Goal: Information Seeking & Learning: Learn about a topic

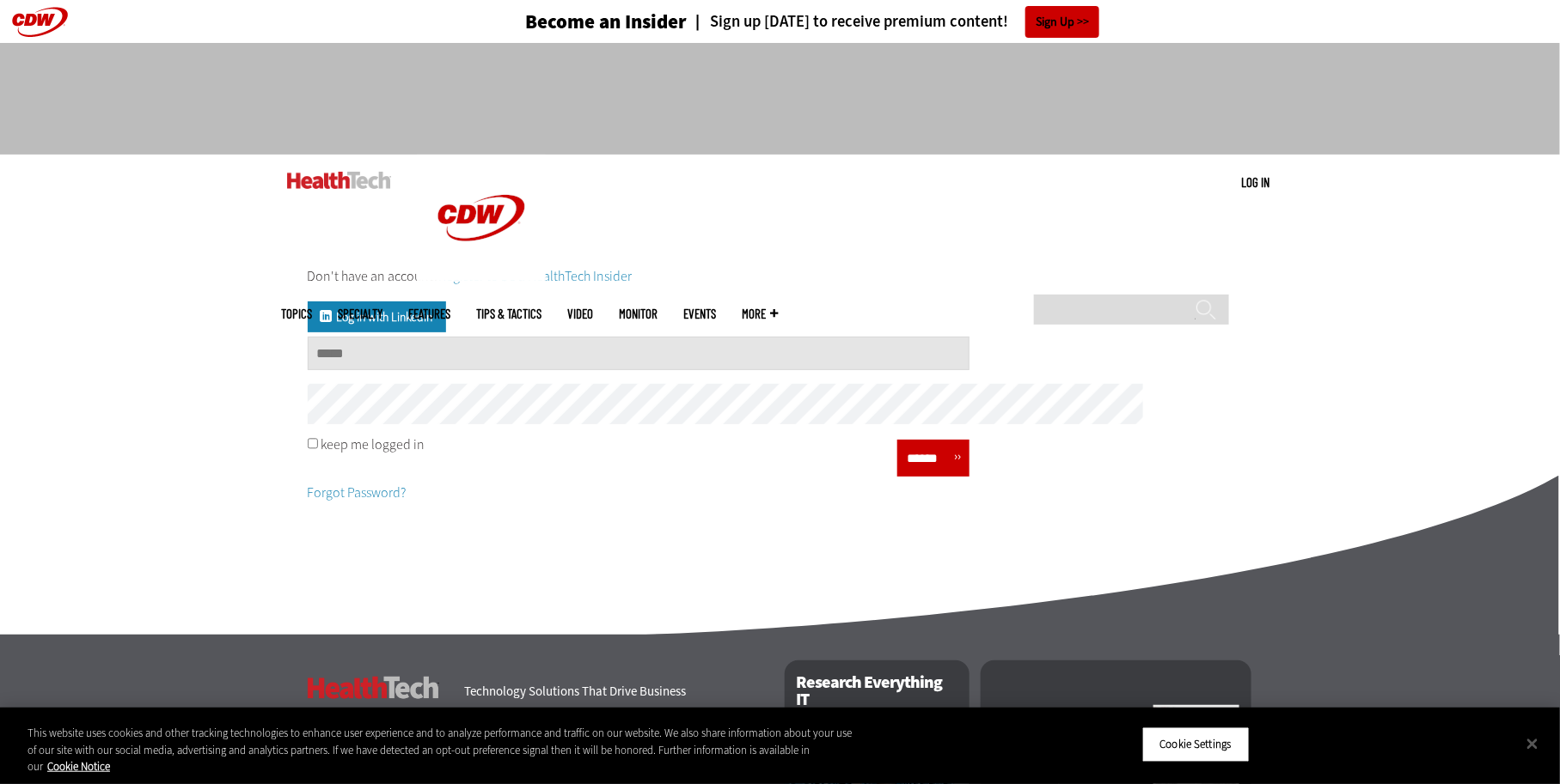
type input "**********"
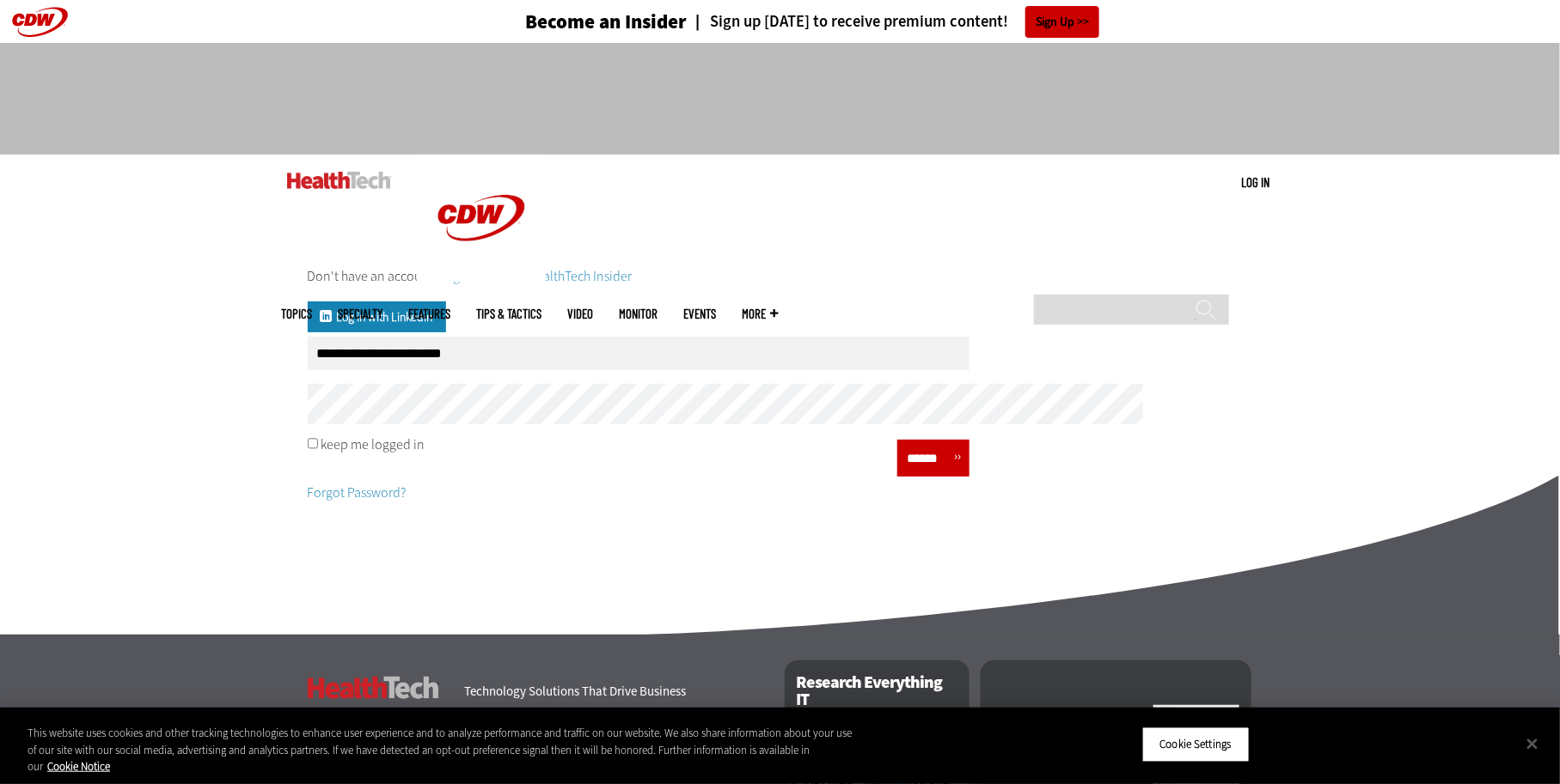
click at [954, 471] on input "******" at bounding box center [929, 458] width 52 height 25
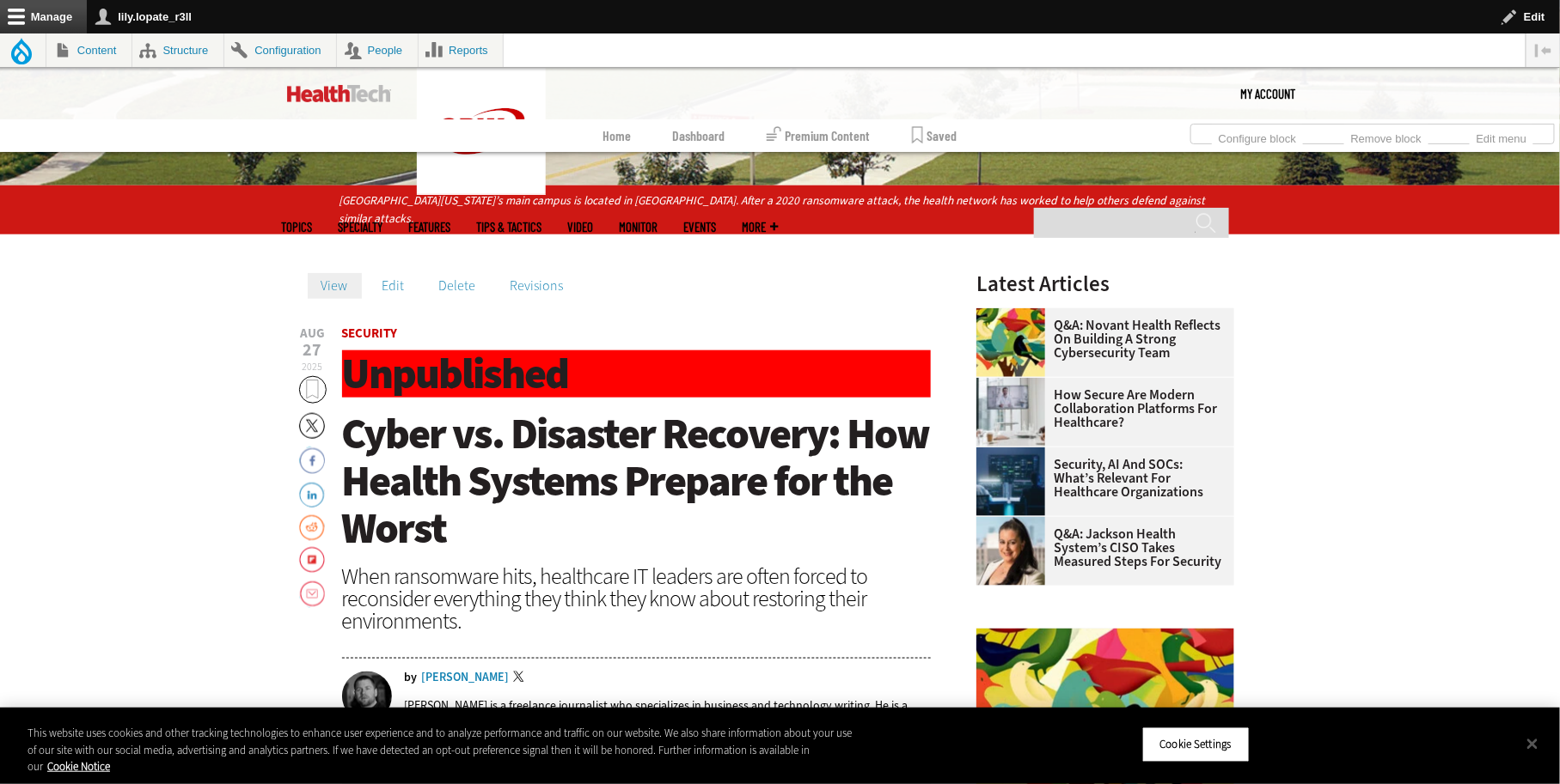
scroll to position [608, 0]
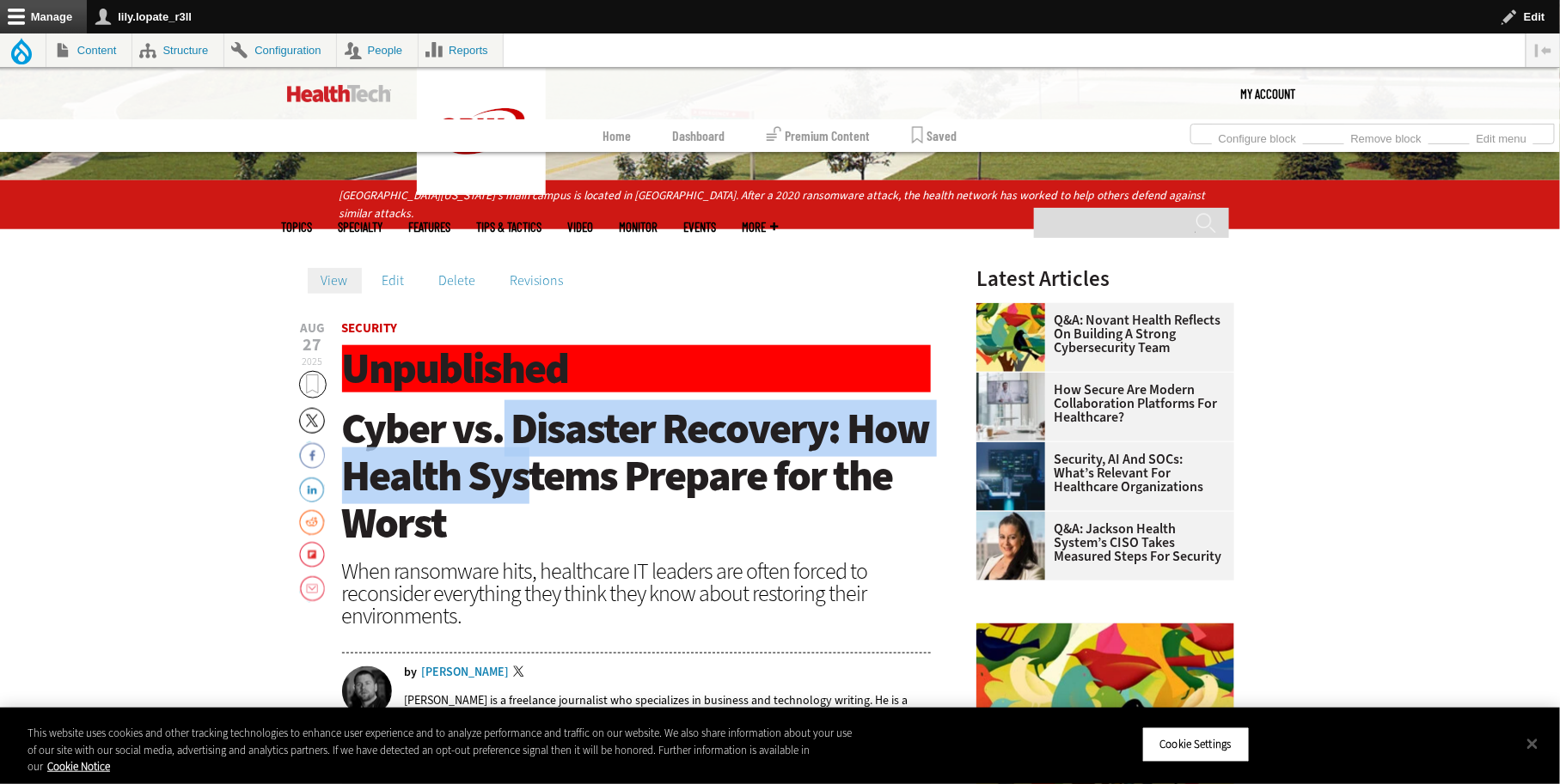
drag, startPoint x: 422, startPoint y: 485, endPoint x: 460, endPoint y: 552, distance: 77.0
click at [460, 552] on span "Cyber vs. Disaster Recovery: How Health Systems Prepare for the Worst" at bounding box center [636, 476] width 587 height 151
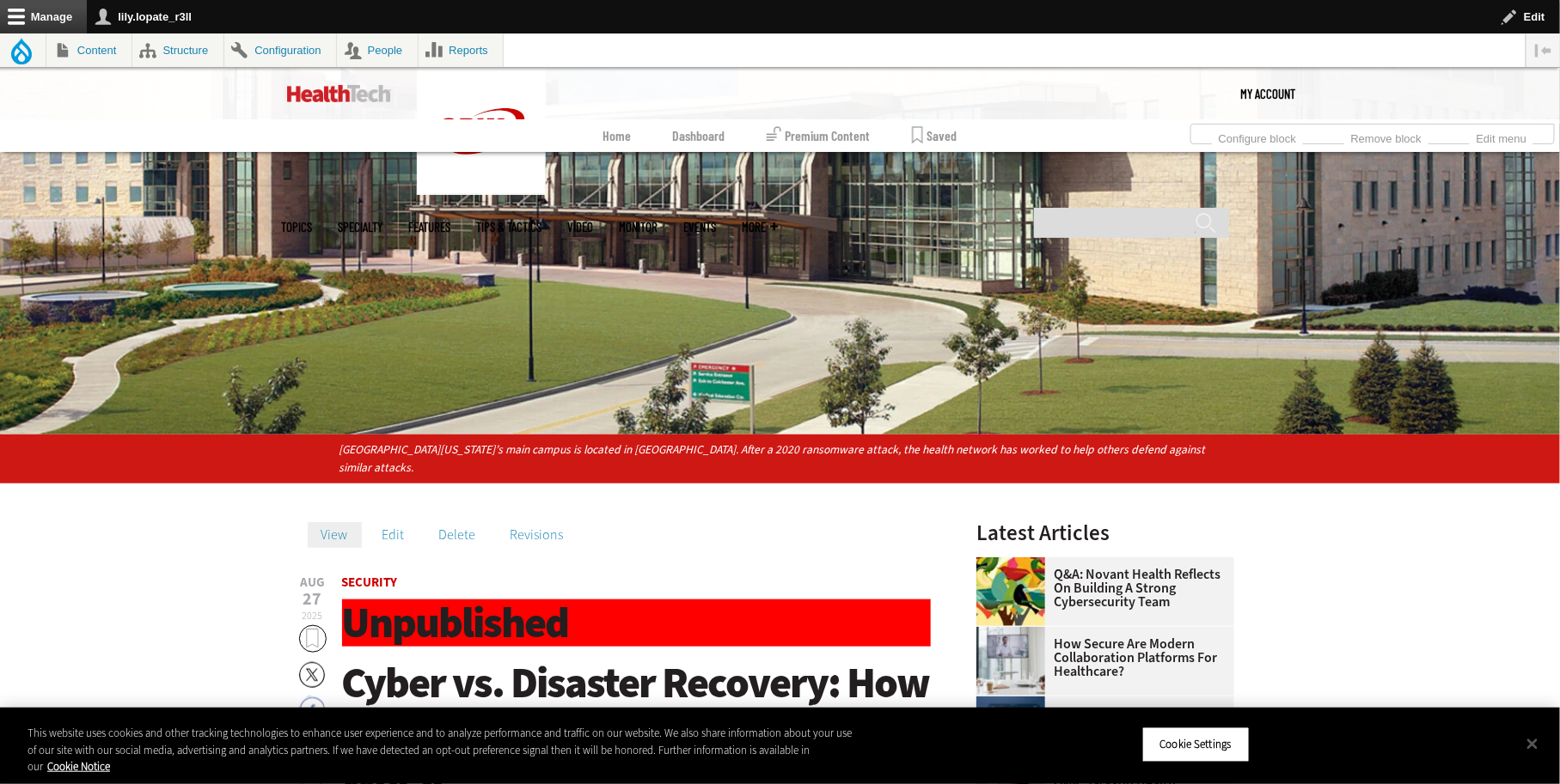
scroll to position [362, 0]
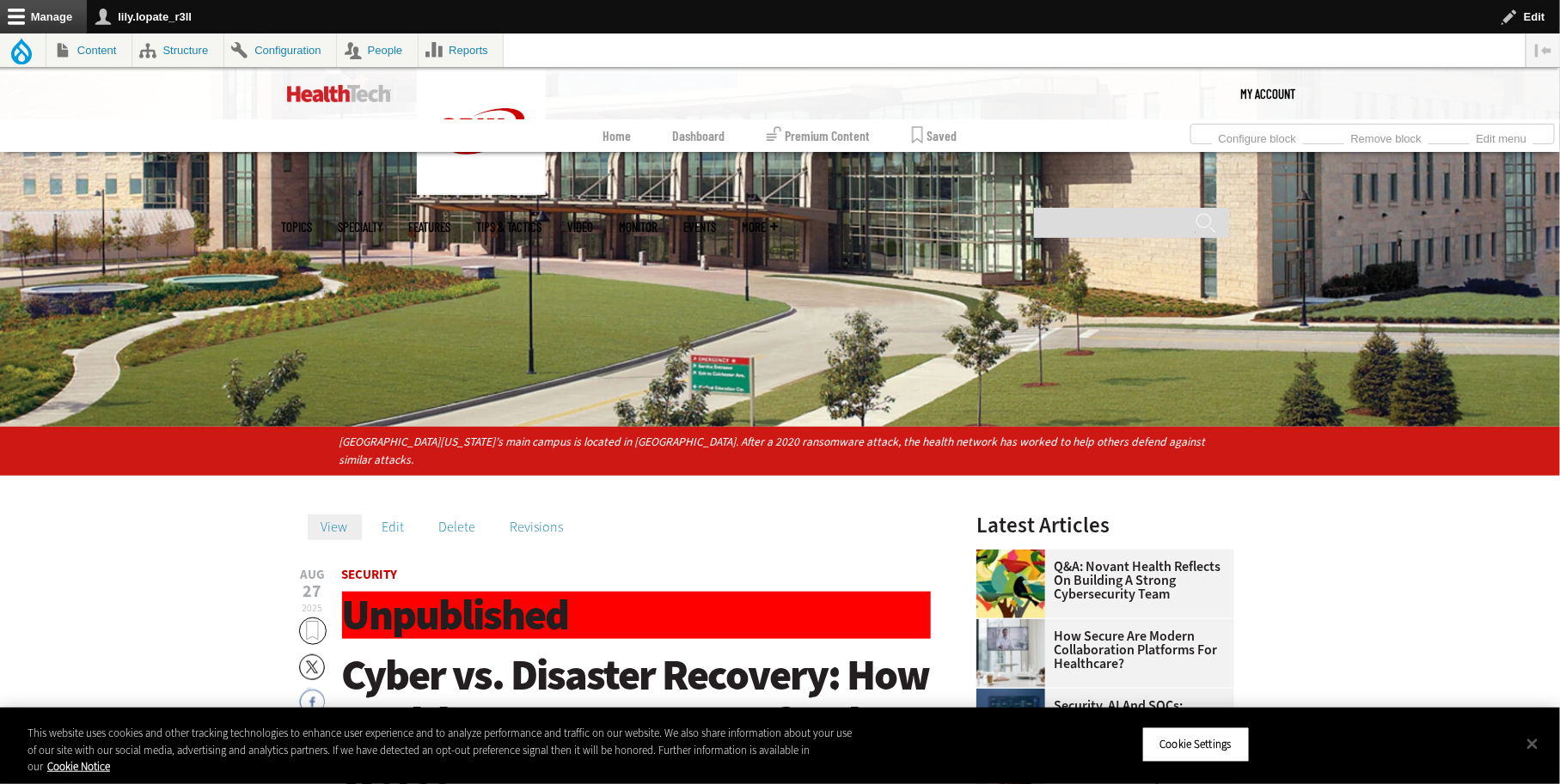
drag, startPoint x: 720, startPoint y: 445, endPoint x: 710, endPoint y: 478, distance: 34.5
click at [710, 471] on p "[GEOGRAPHIC_DATA][US_STATE]’s main campus is located in [GEOGRAPHIC_DATA]. Afte…" at bounding box center [780, 452] width 883 height 38
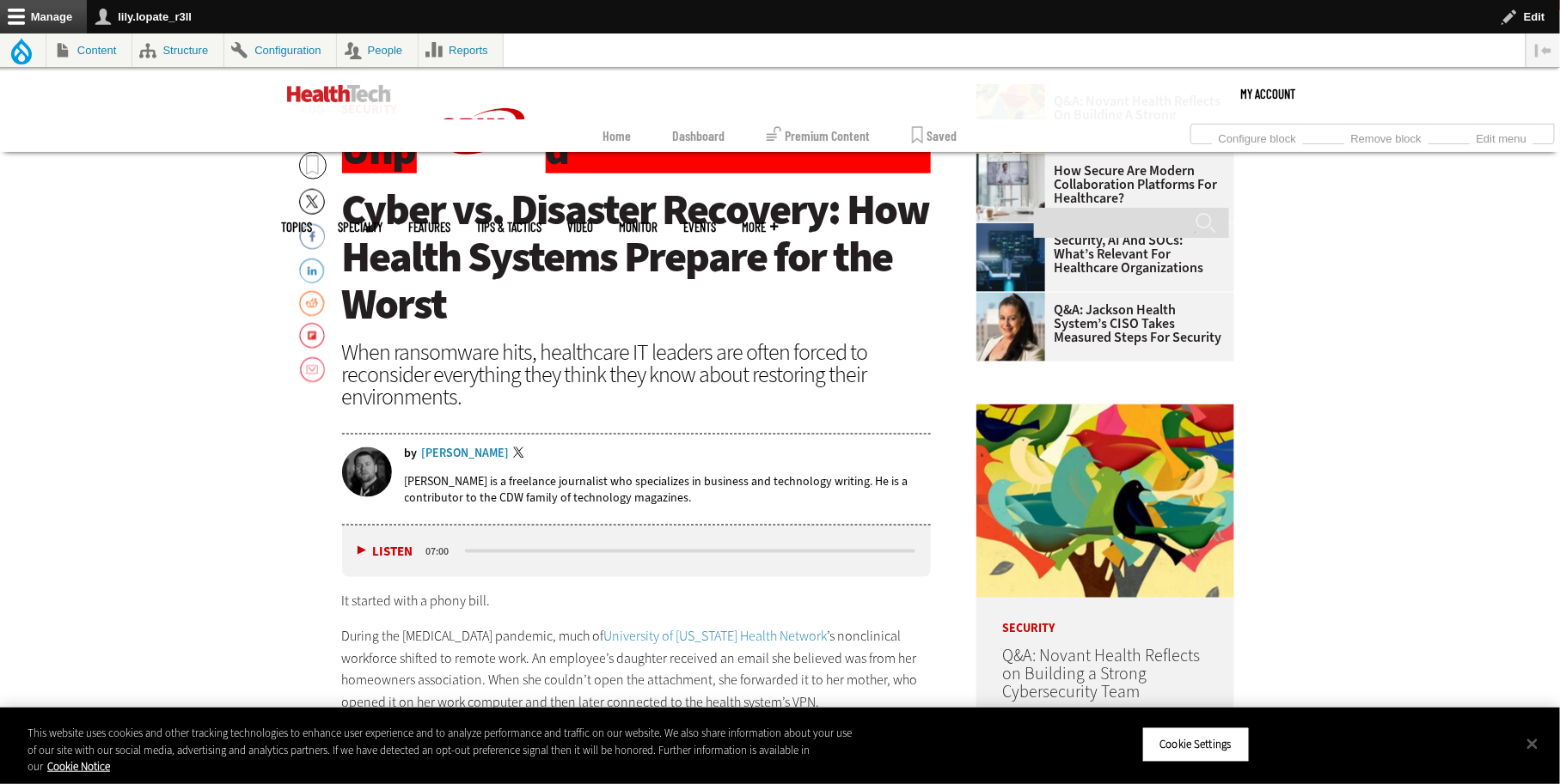
scroll to position [853, 0]
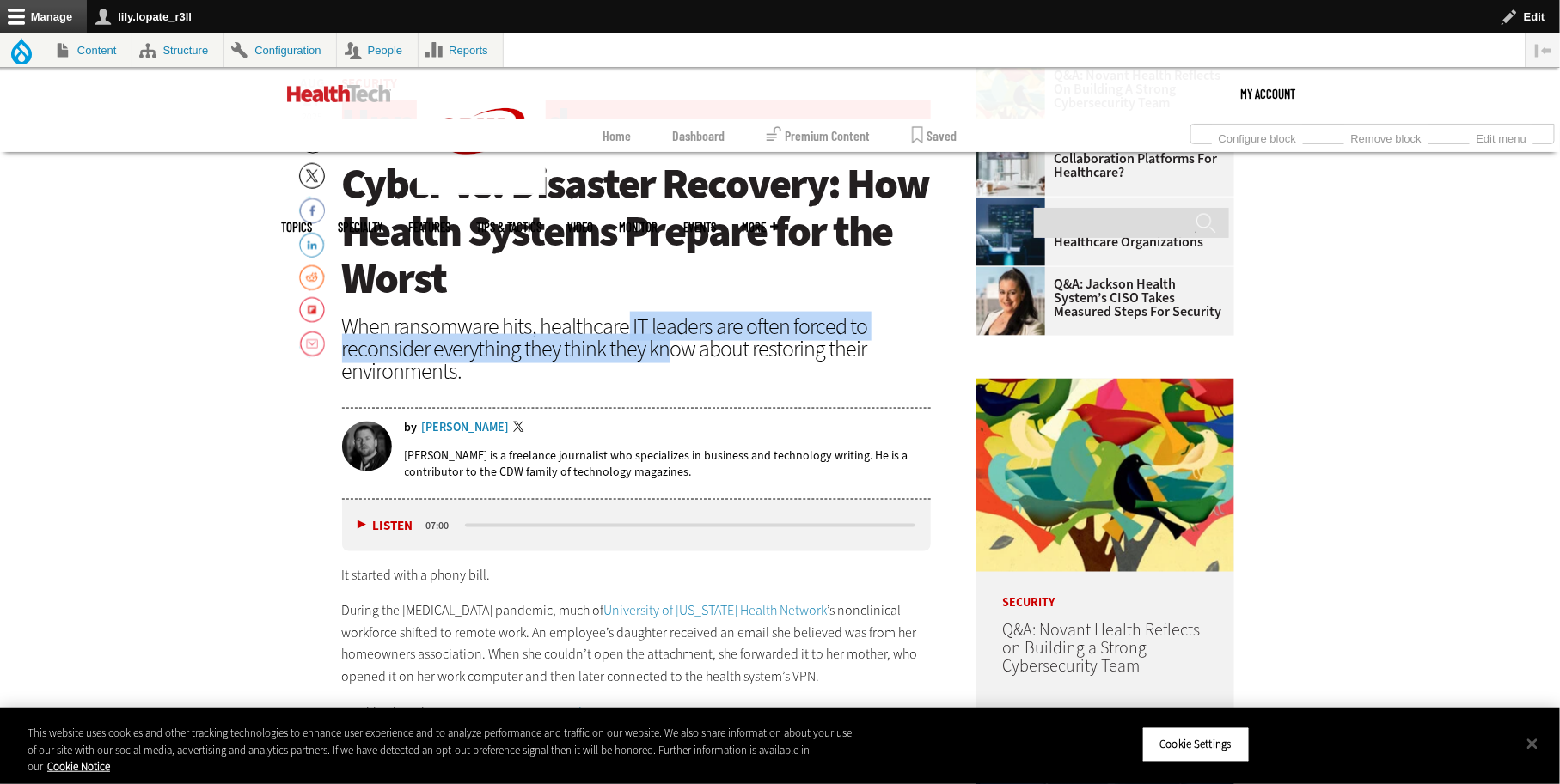
drag, startPoint x: 580, startPoint y: 416, endPoint x: 630, endPoint y: 443, distance: 56.8
click at [630, 383] on div "When ransomware hits, healthcare IT leaders are often forced to reconsider ever…" at bounding box center [637, 349] width 589 height 67
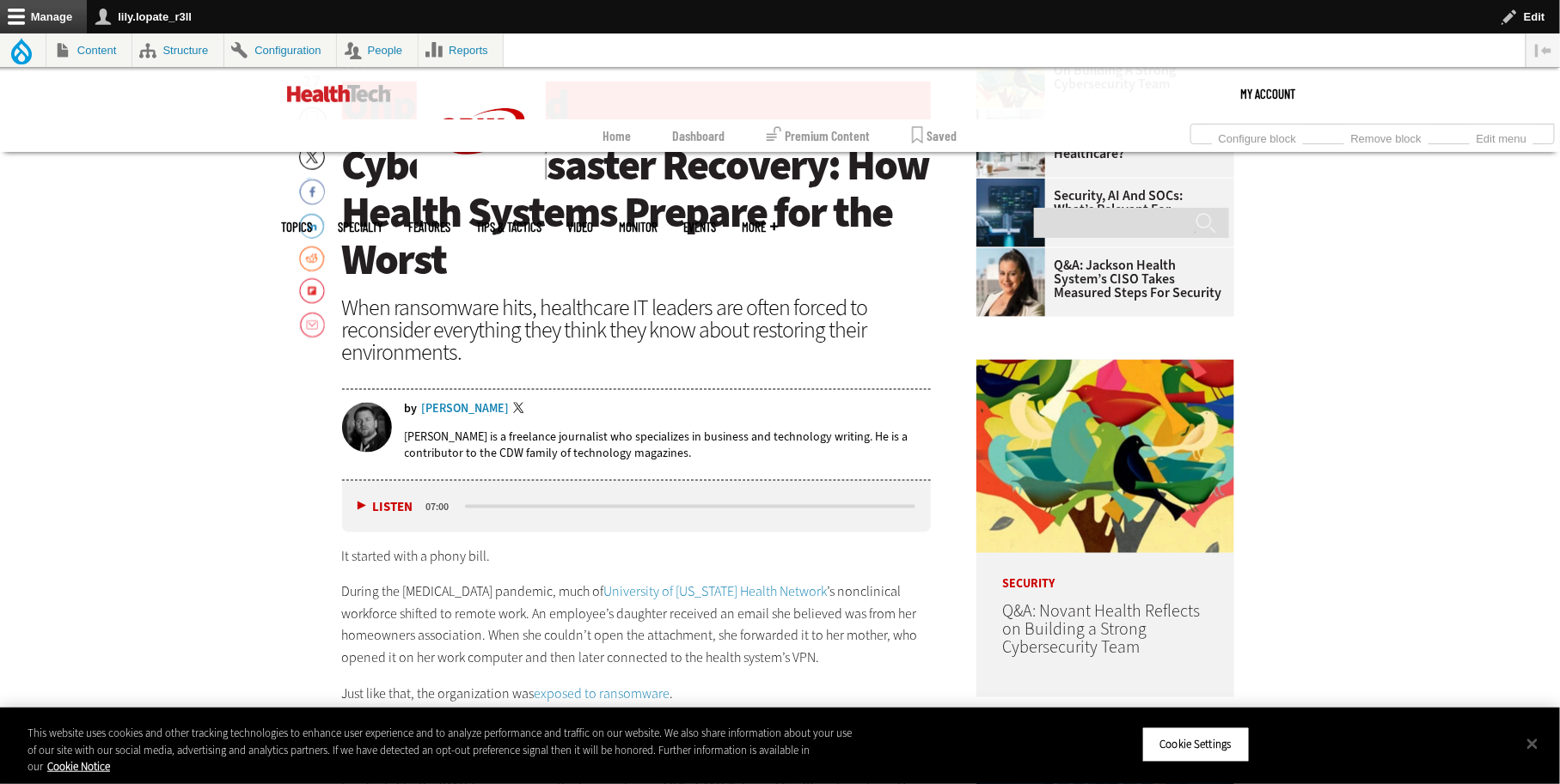
scroll to position [886, 0]
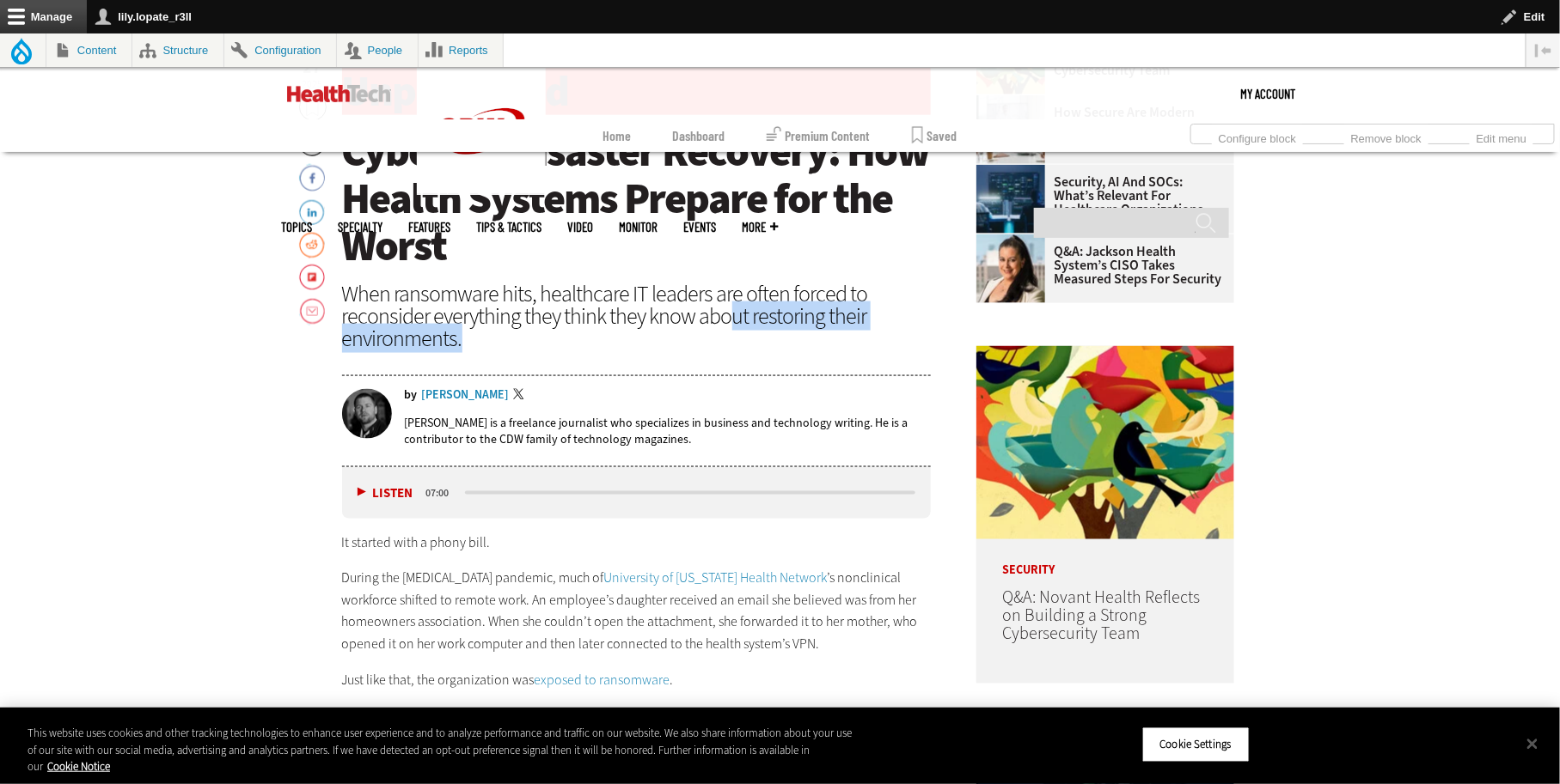
drag, startPoint x: 715, startPoint y: 395, endPoint x: 403, endPoint y: 417, distance: 312.8
click at [403, 350] on div "When ransomware hits, healthcare IT leaders are often forced to reconsider ever…" at bounding box center [637, 316] width 589 height 67
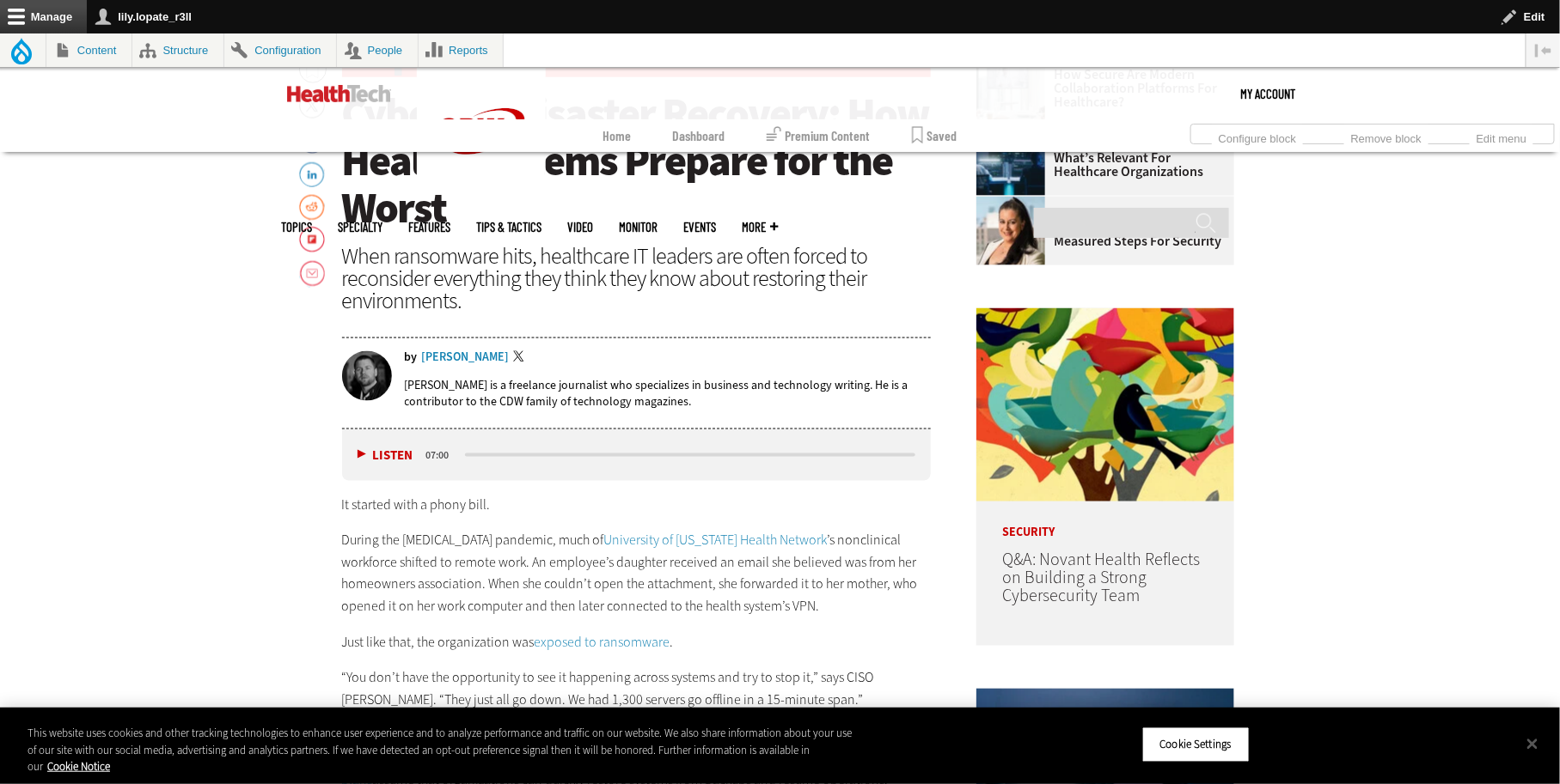
scroll to position [933, 0]
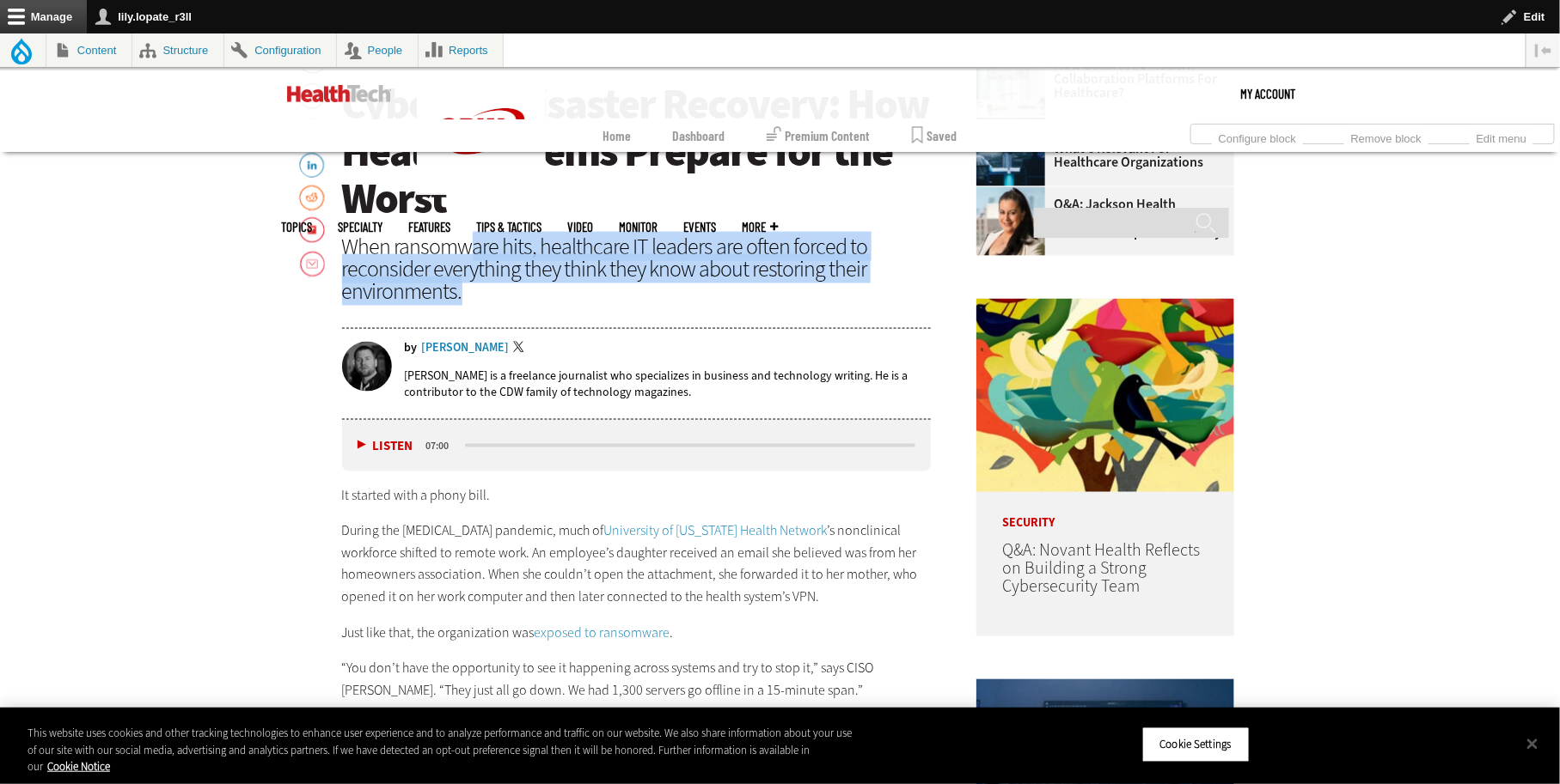
drag, startPoint x: 507, startPoint y: 379, endPoint x: 376, endPoint y: 327, distance: 140.9
click at [376, 302] on div "When ransomware hits, healthcare IT leaders are often forced to reconsider ever…" at bounding box center [637, 269] width 589 height 67
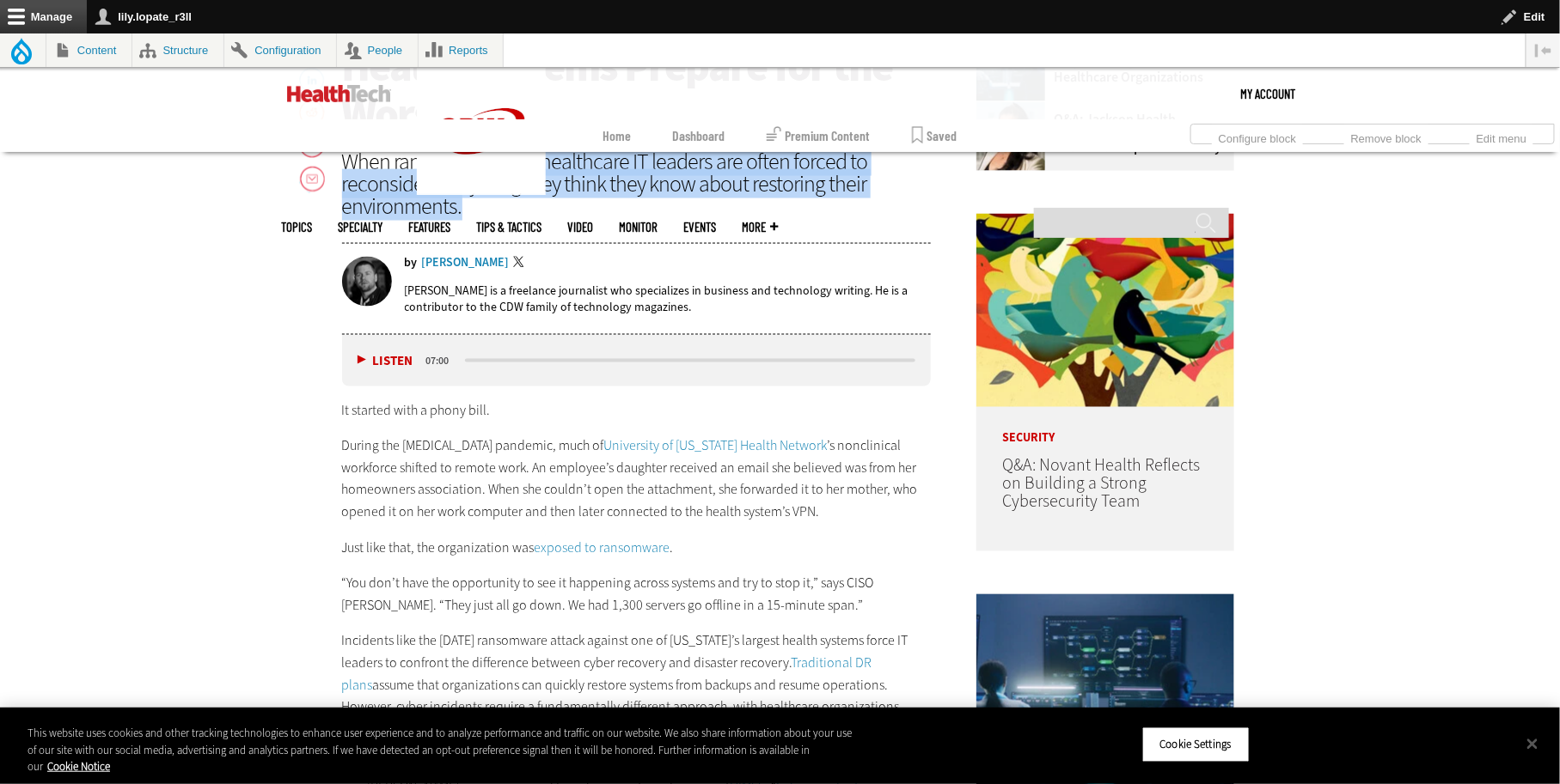
scroll to position [1053, 0]
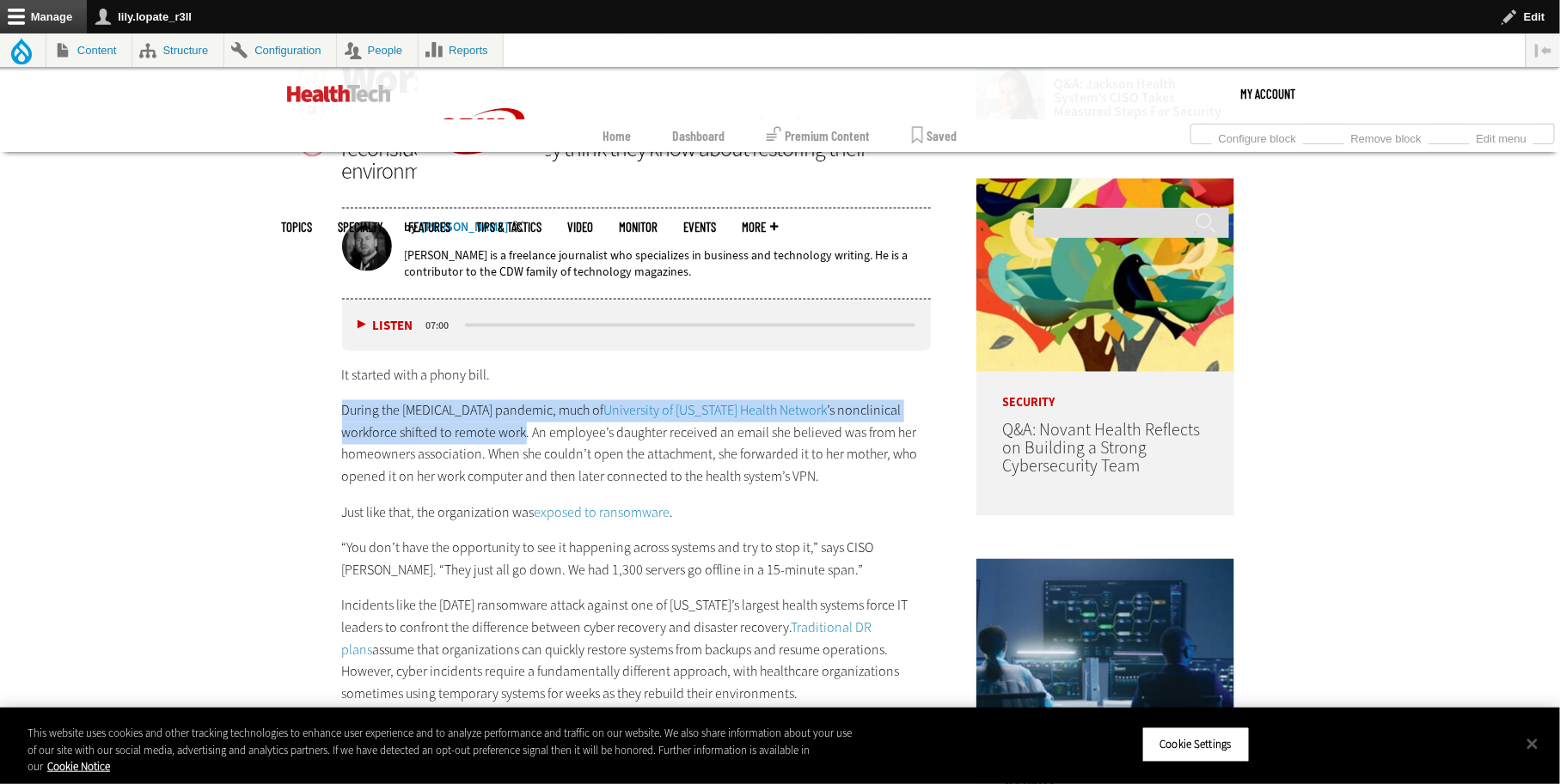
drag, startPoint x: 424, startPoint y: 506, endPoint x: 375, endPoint y: 544, distance: 62.0
click at [375, 544] on div "It started with a phony bill. During the COVID-19 pandemic, much of University …" at bounding box center [637, 615] width 589 height 500
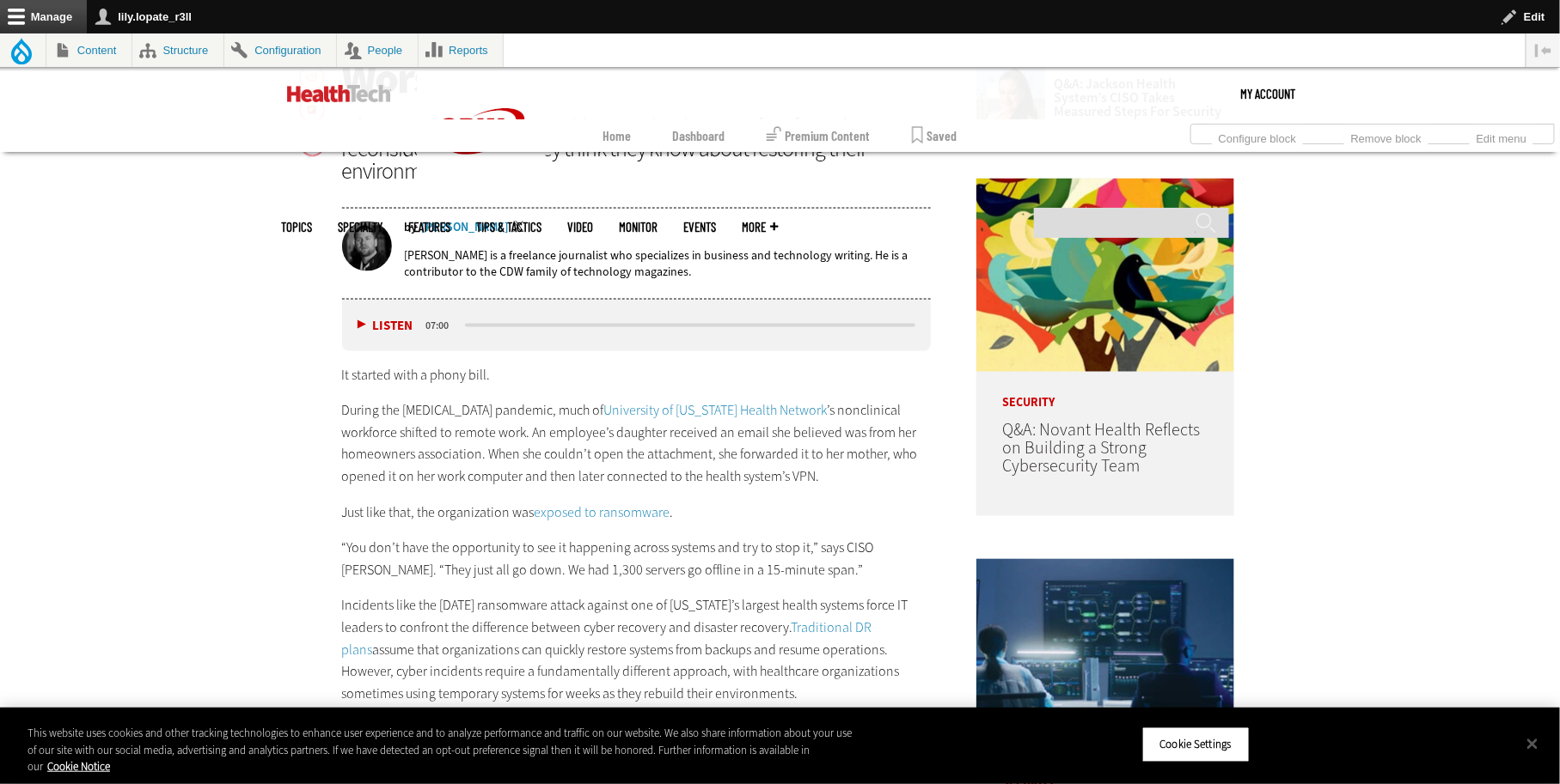
click at [375, 488] on p "During the COVID-19 pandemic, much of University of Vermont Health Network ’s n…" at bounding box center [637, 444] width 589 height 87
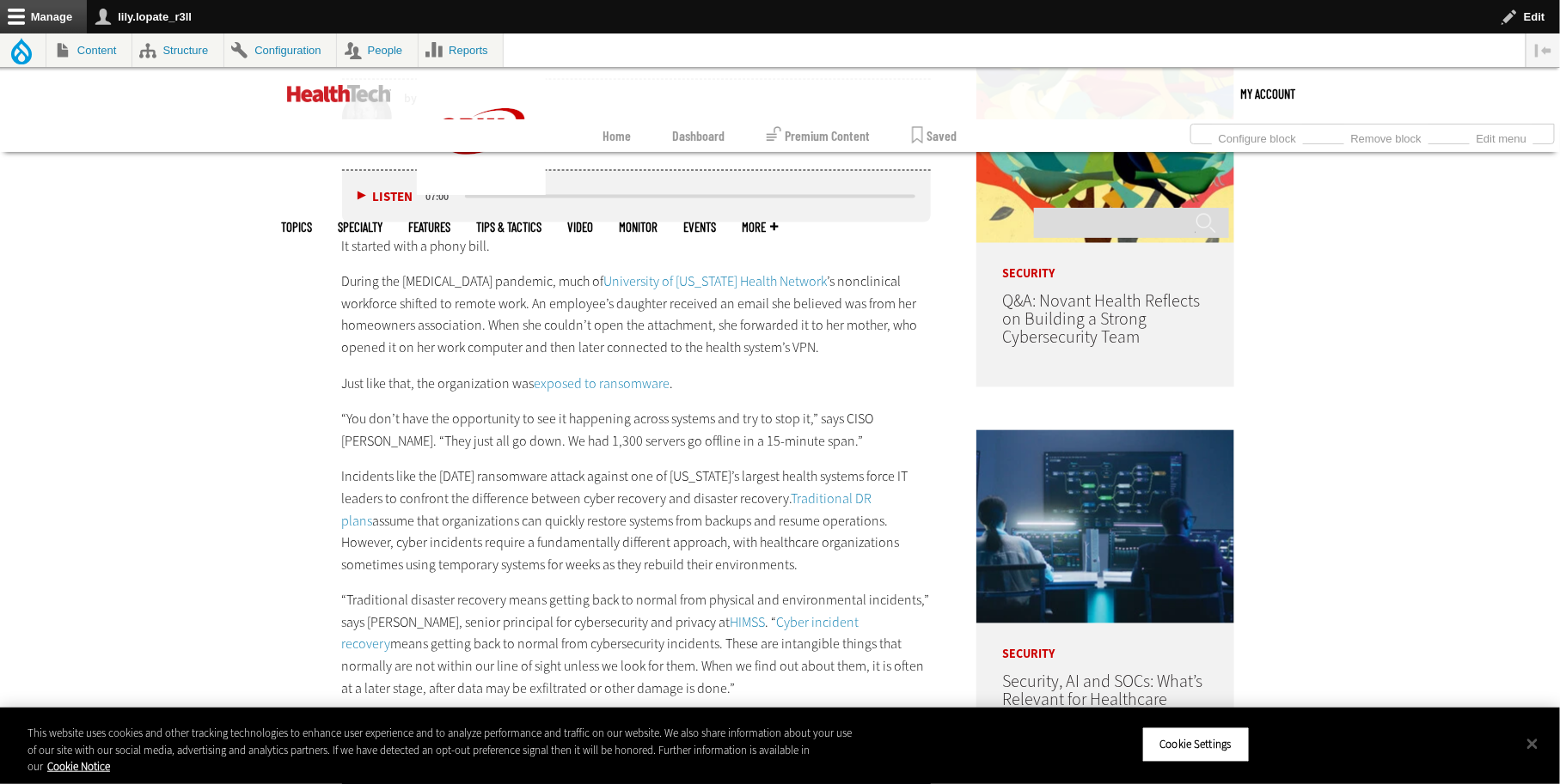
scroll to position [1232, 0]
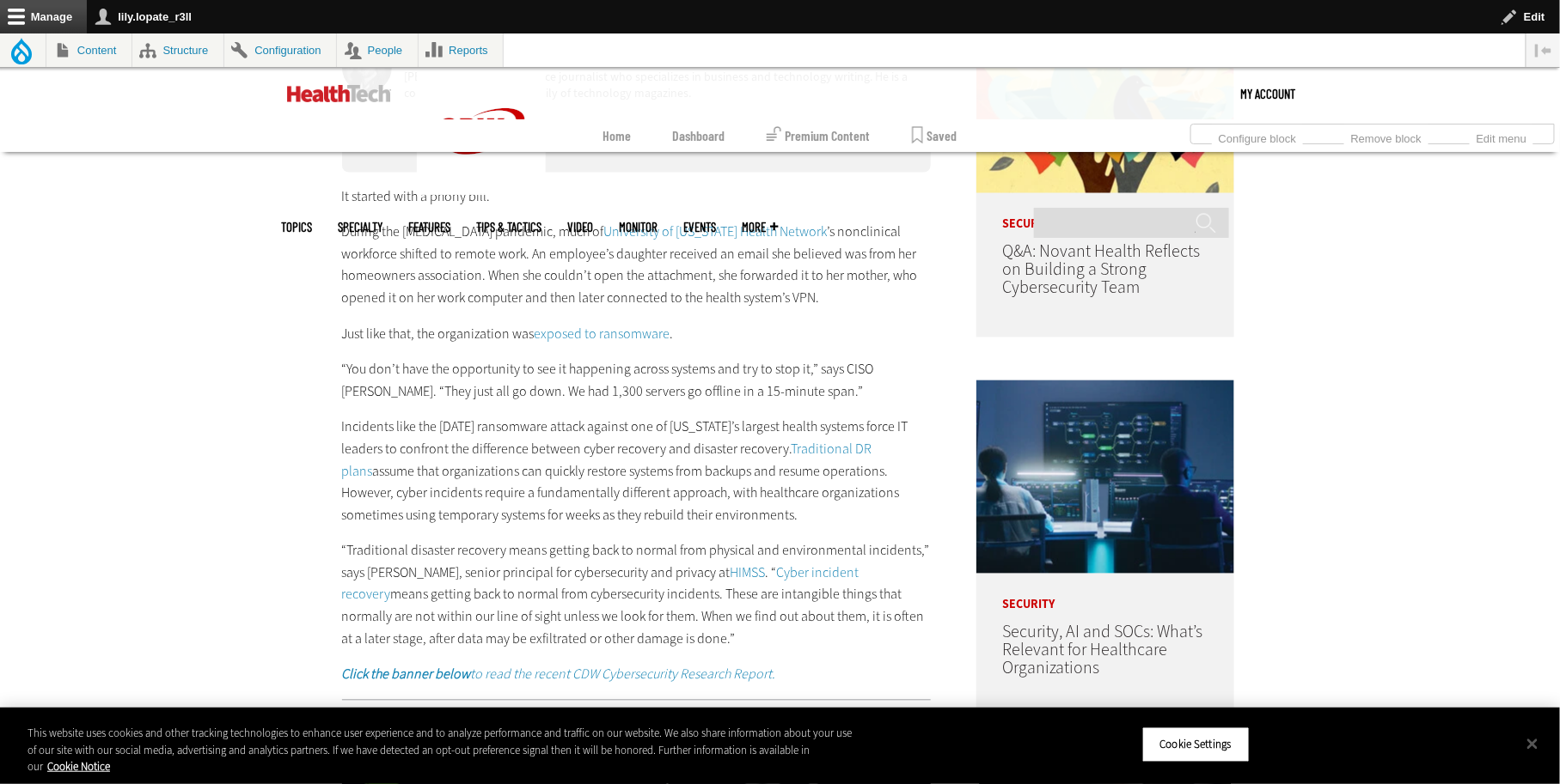
click at [604, 242] on link "University of [US_STATE] Health Network" at bounding box center [715, 232] width 224 height 18
click at [535, 344] on link "exposed to ransomware" at bounding box center [602, 334] width 136 height 18
click at [613, 403] on p "“You don’t have the opportunity to see it happening across systems and try to s…" at bounding box center [637, 381] width 589 height 44
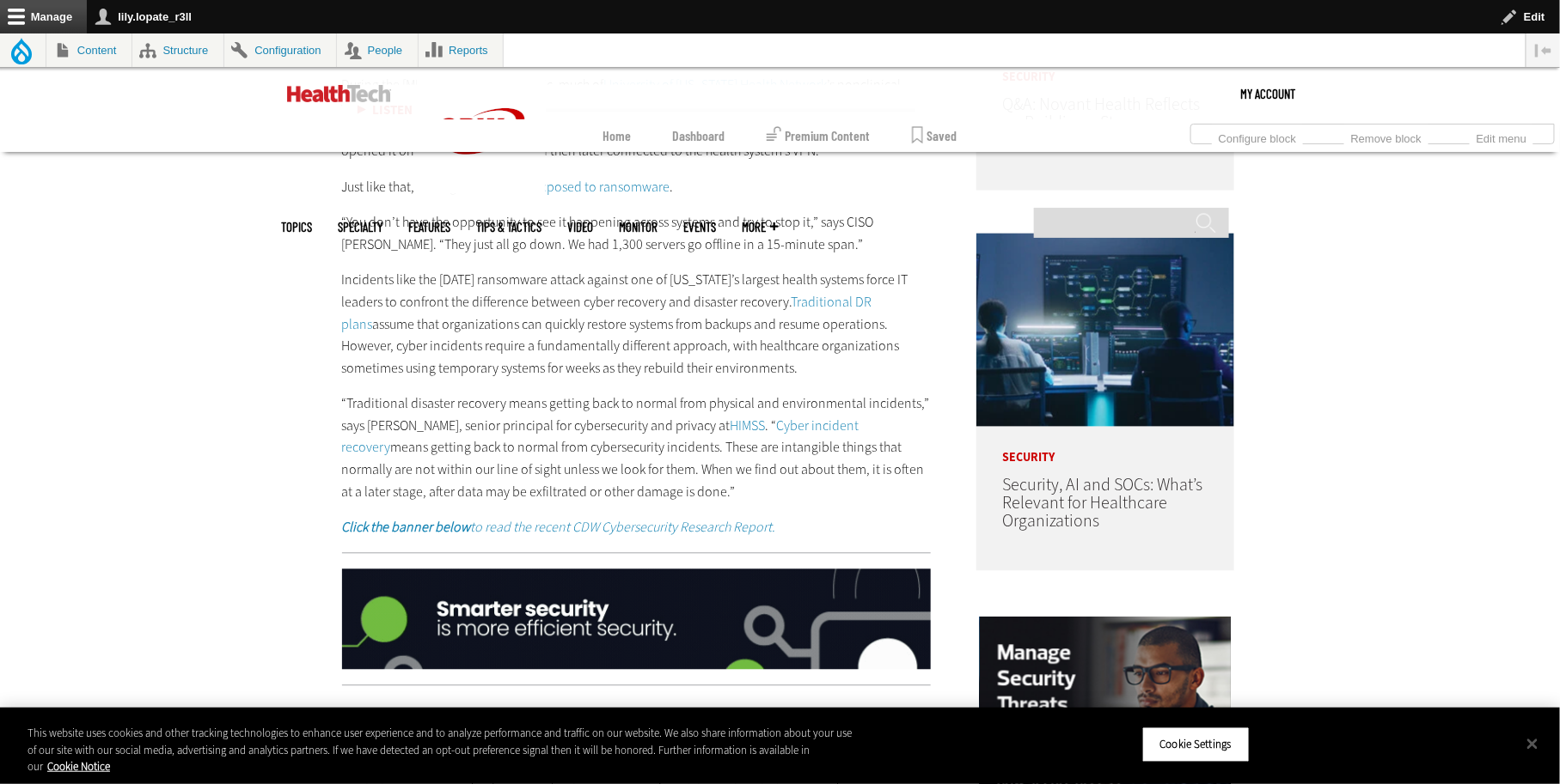
scroll to position [1325, 0]
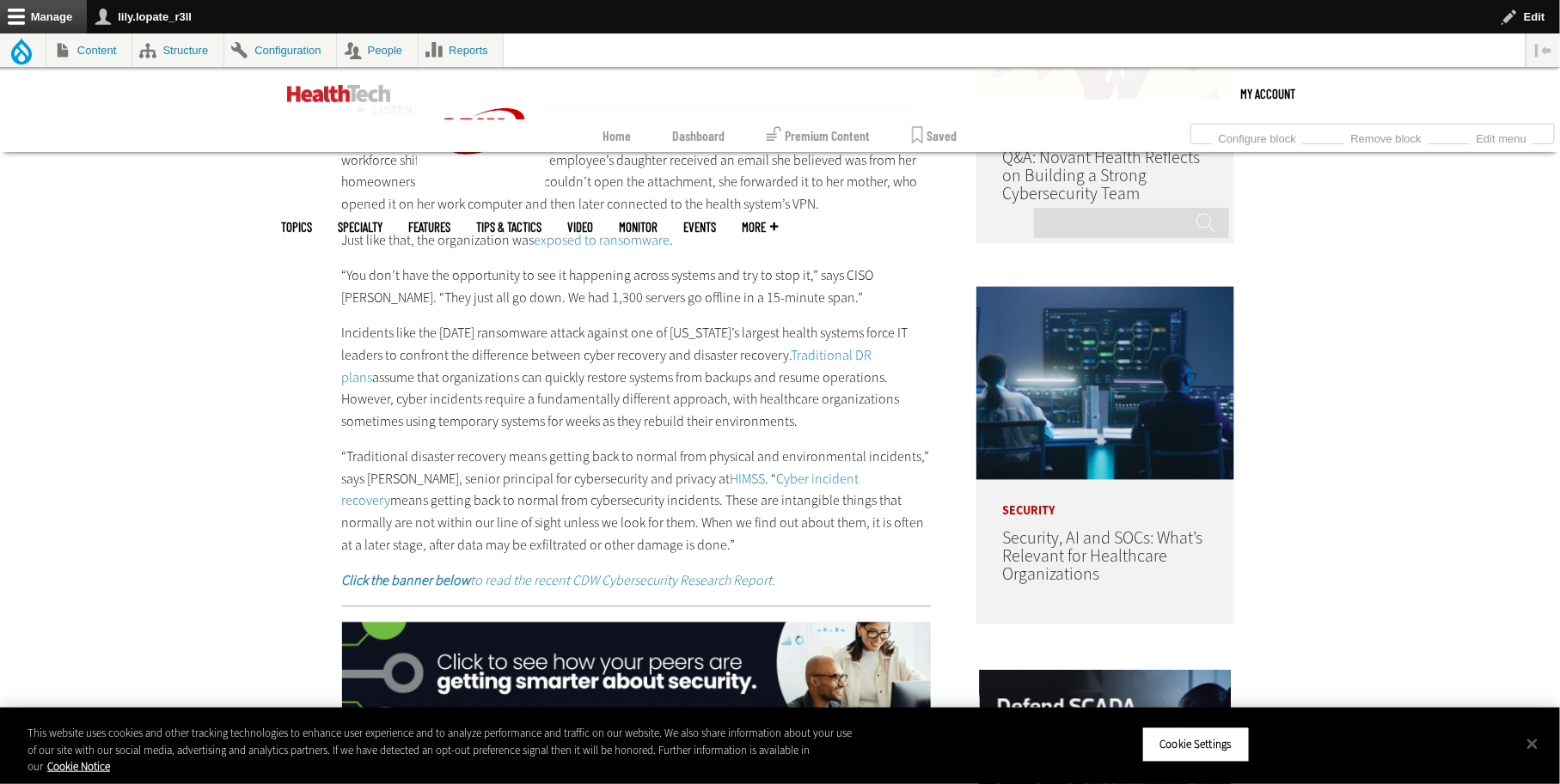
click at [812, 388] on link "Traditional DR plans" at bounding box center [607, 367] width 530 height 41
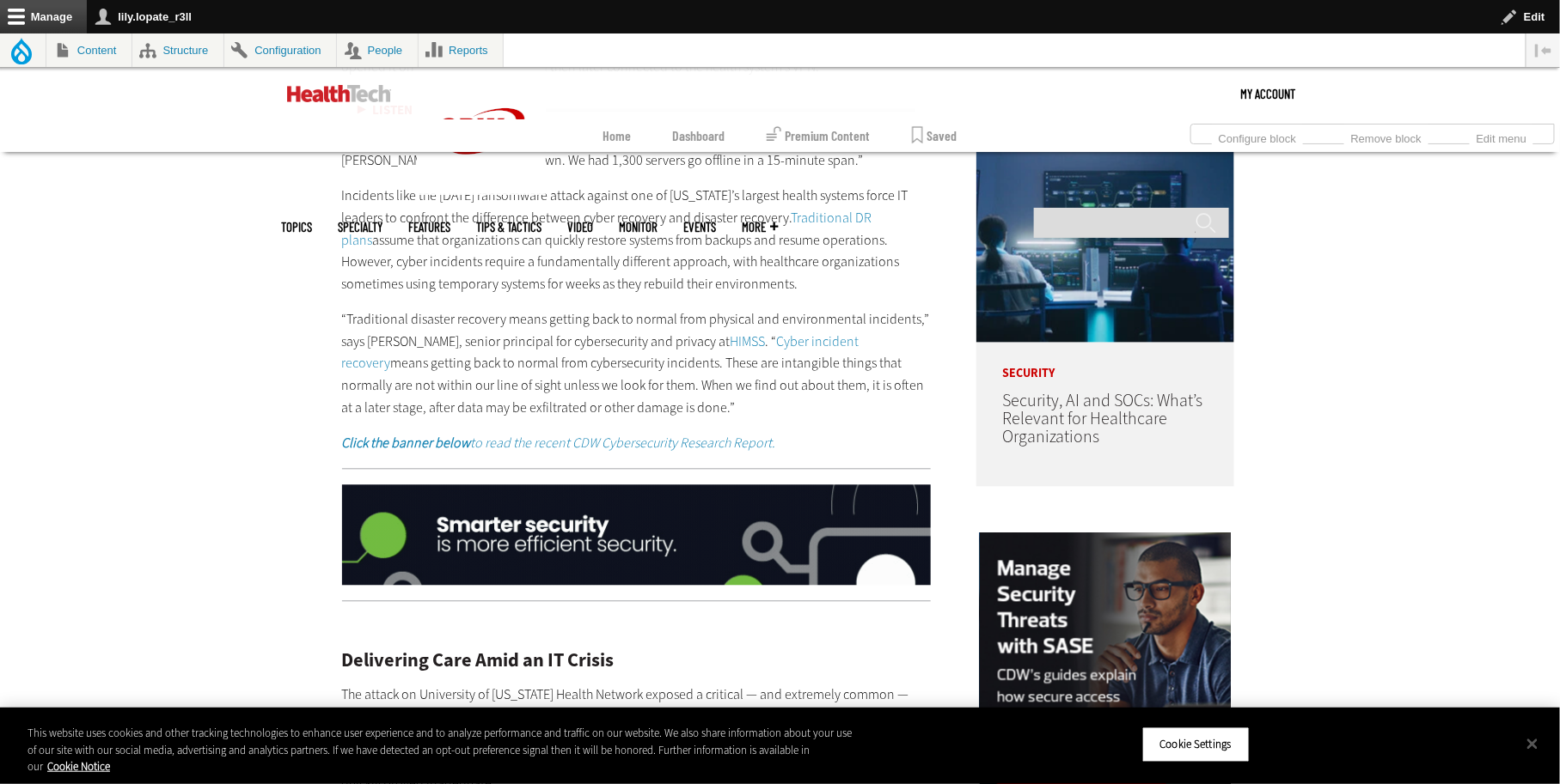
scroll to position [1484, 0]
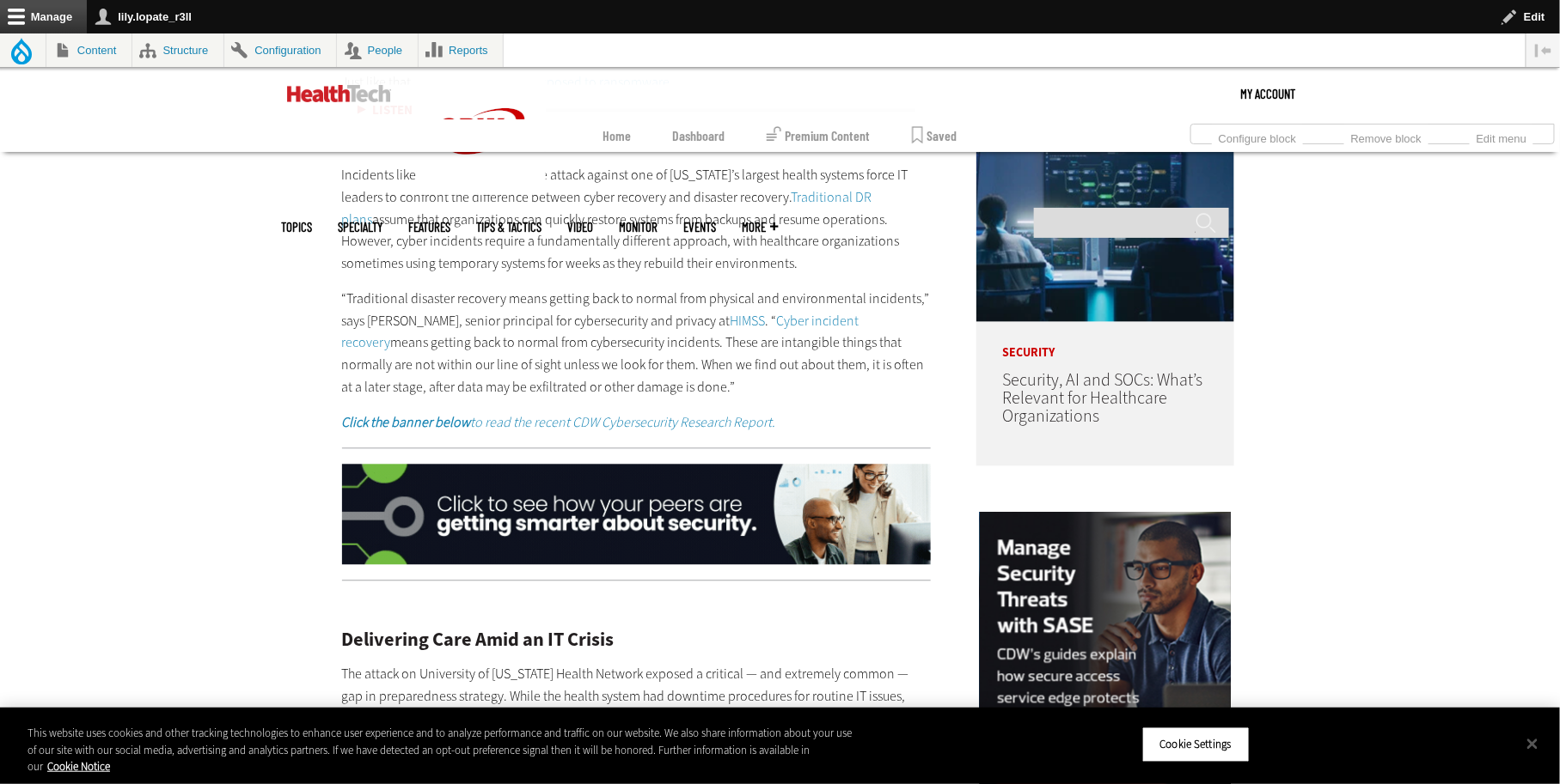
click at [814, 229] on link "Traditional DR plans" at bounding box center [607, 208] width 530 height 41
click at [731, 330] on link "HIMSS" at bounding box center [748, 320] width 35 height 18
click at [752, 352] on link "Cyber incident recovery" at bounding box center [600, 332] width 517 height 41
click at [618, 431] on em "Click the banner below to read the recent CDW Cybersecurity Research Report." at bounding box center [559, 422] width 434 height 18
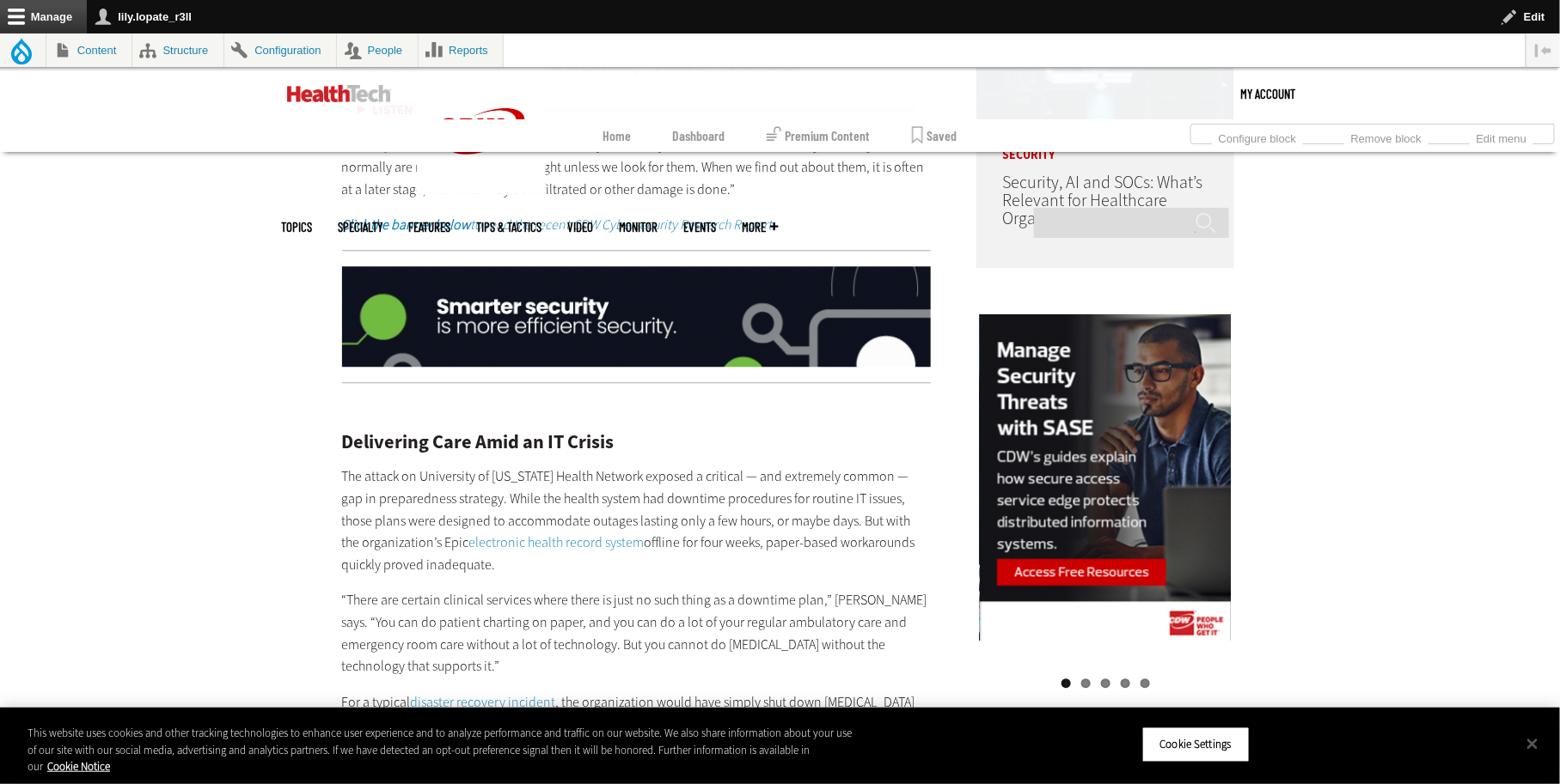
scroll to position [1710, 0]
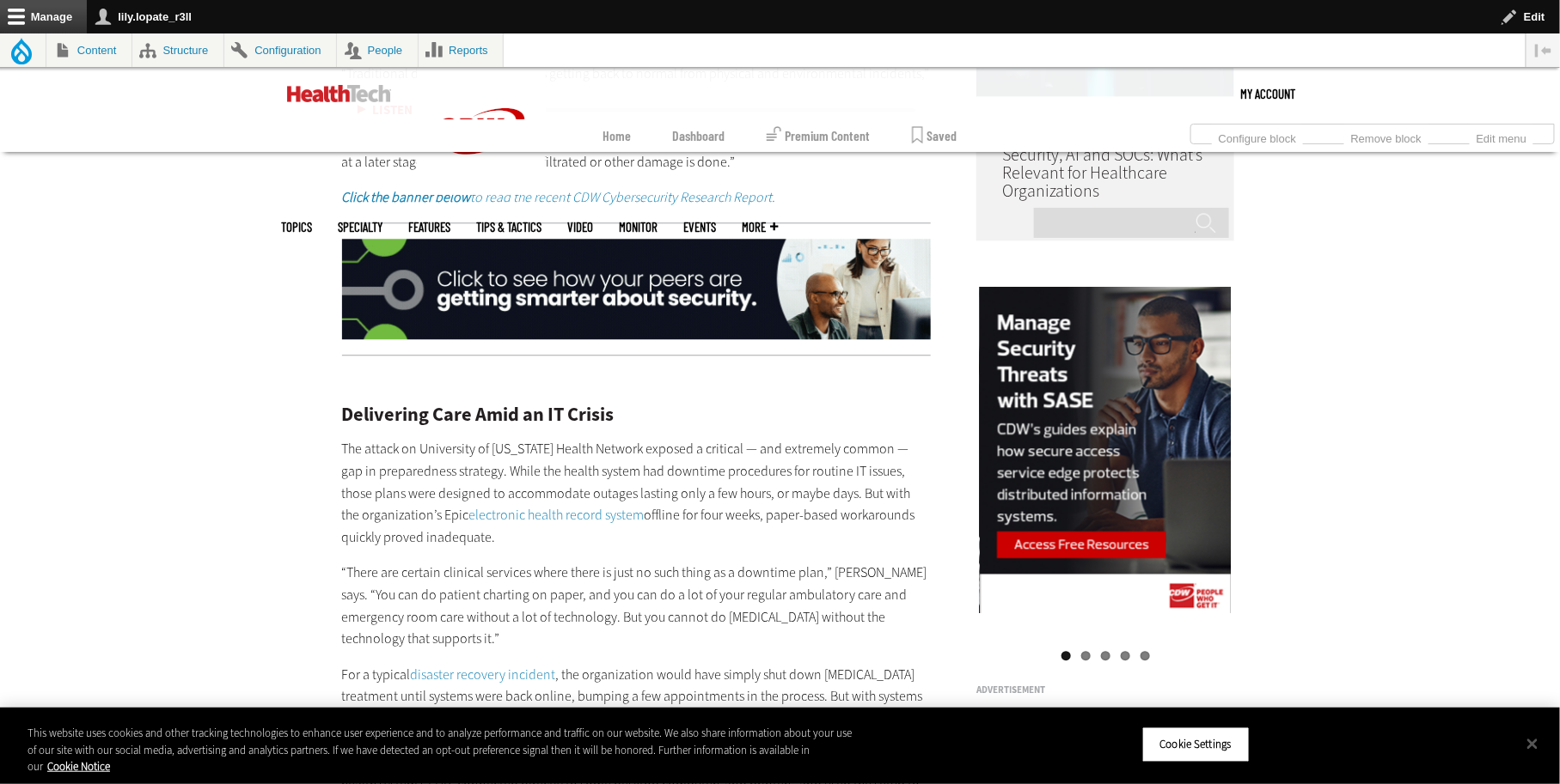
click at [637, 340] on img at bounding box center [637, 289] width 589 height 101
click at [644, 206] on em "Click the banner below to read the recent CDW Cybersecurity Research Report." at bounding box center [559, 197] width 434 height 18
click at [670, 340] on img at bounding box center [637, 289] width 589 height 101
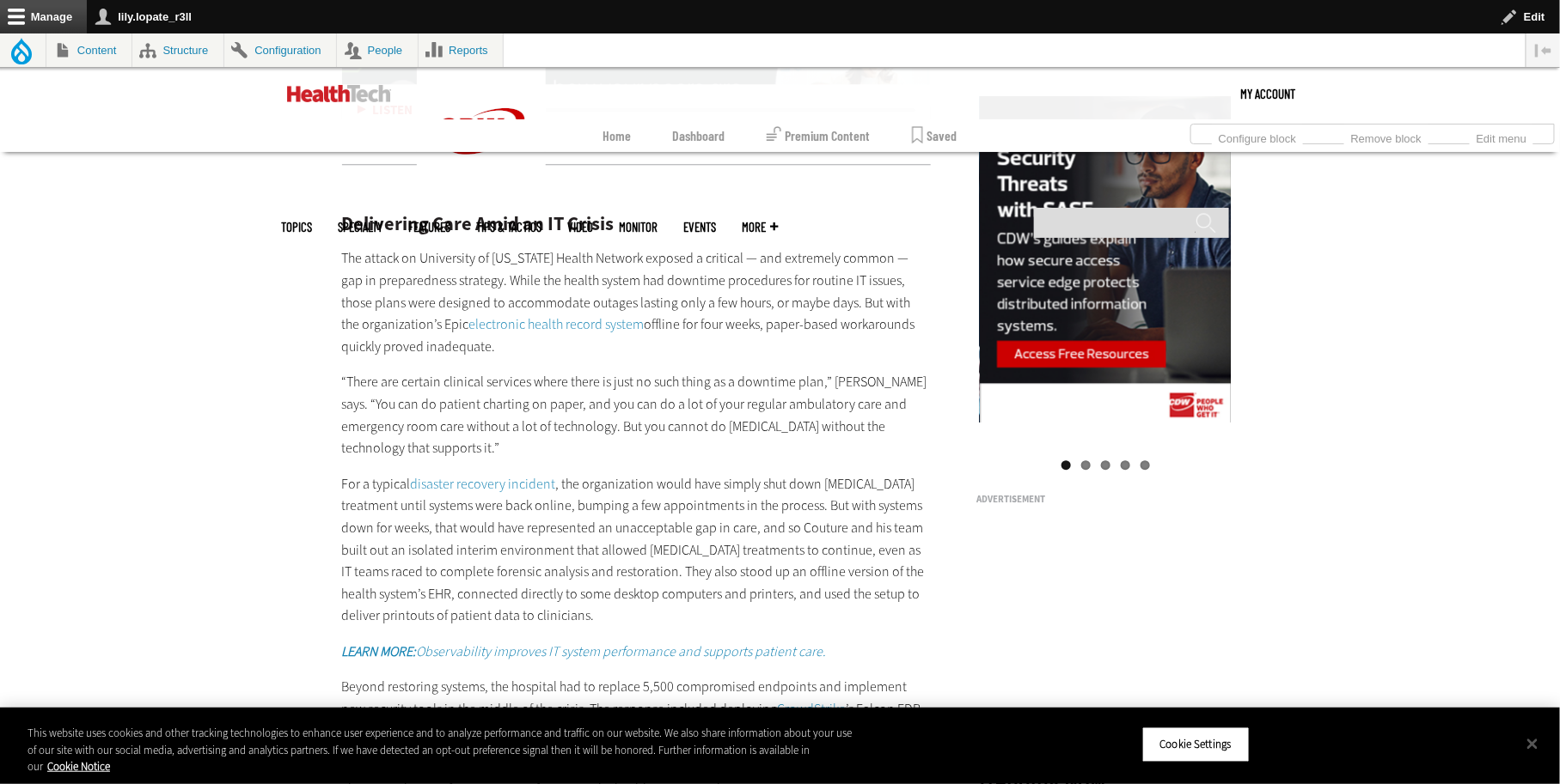
scroll to position [1910, 0]
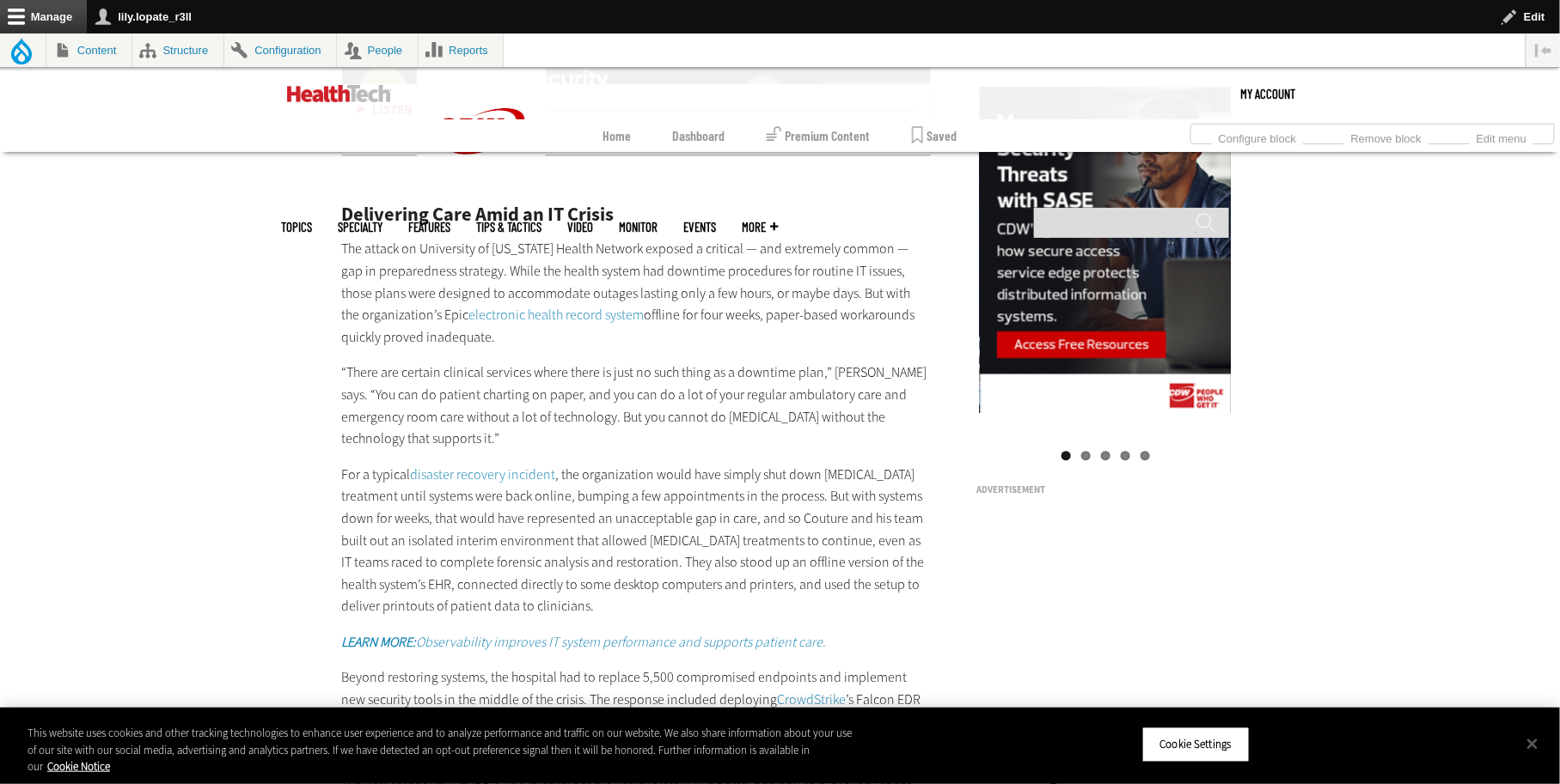
click at [469, 324] on link "electronic health record system" at bounding box center [556, 314] width 175 height 18
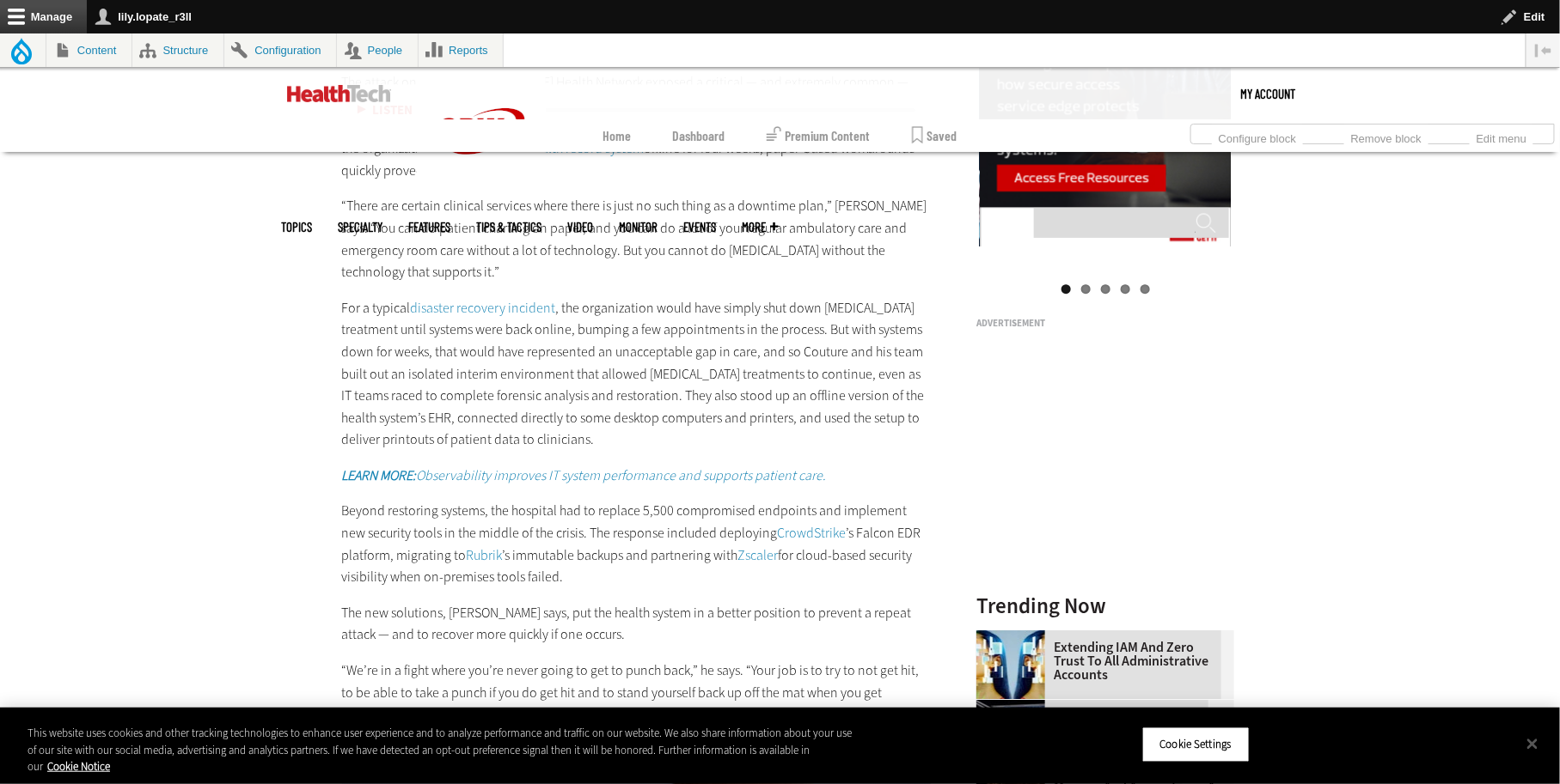
scroll to position [2083, 0]
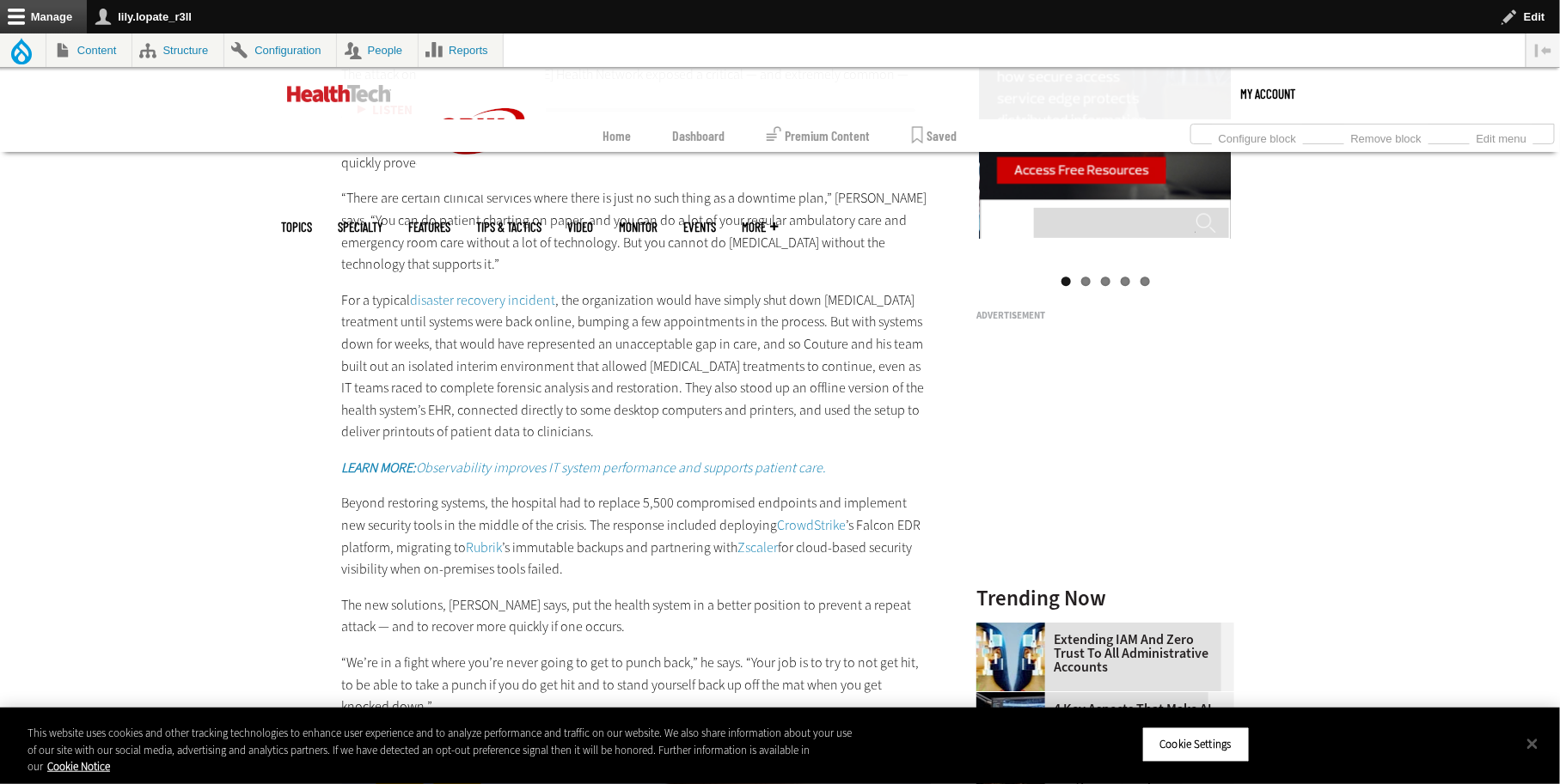
click at [411, 309] on link "disaster recovery incident" at bounding box center [484, 300] width 145 height 18
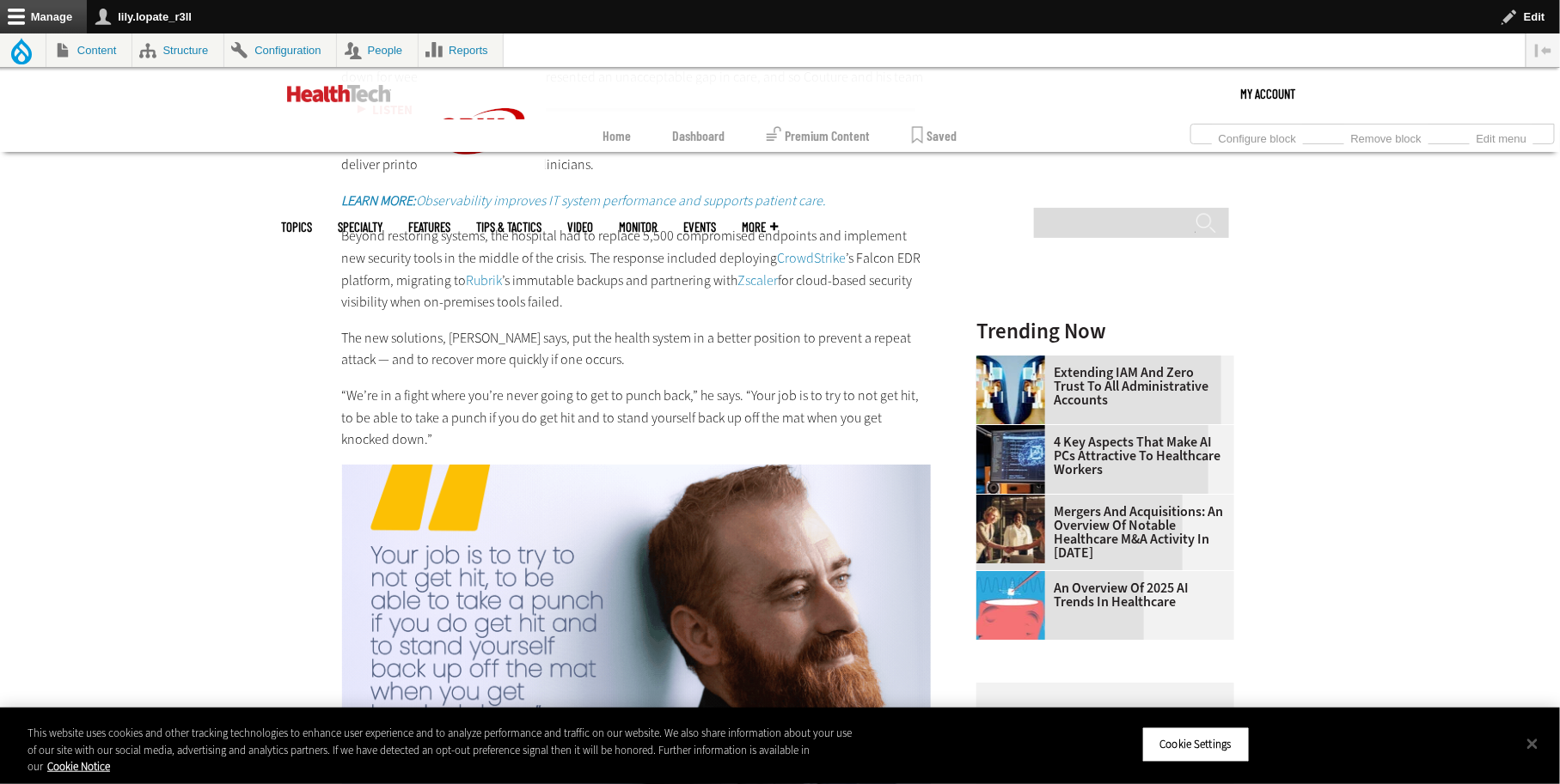
scroll to position [2362, 0]
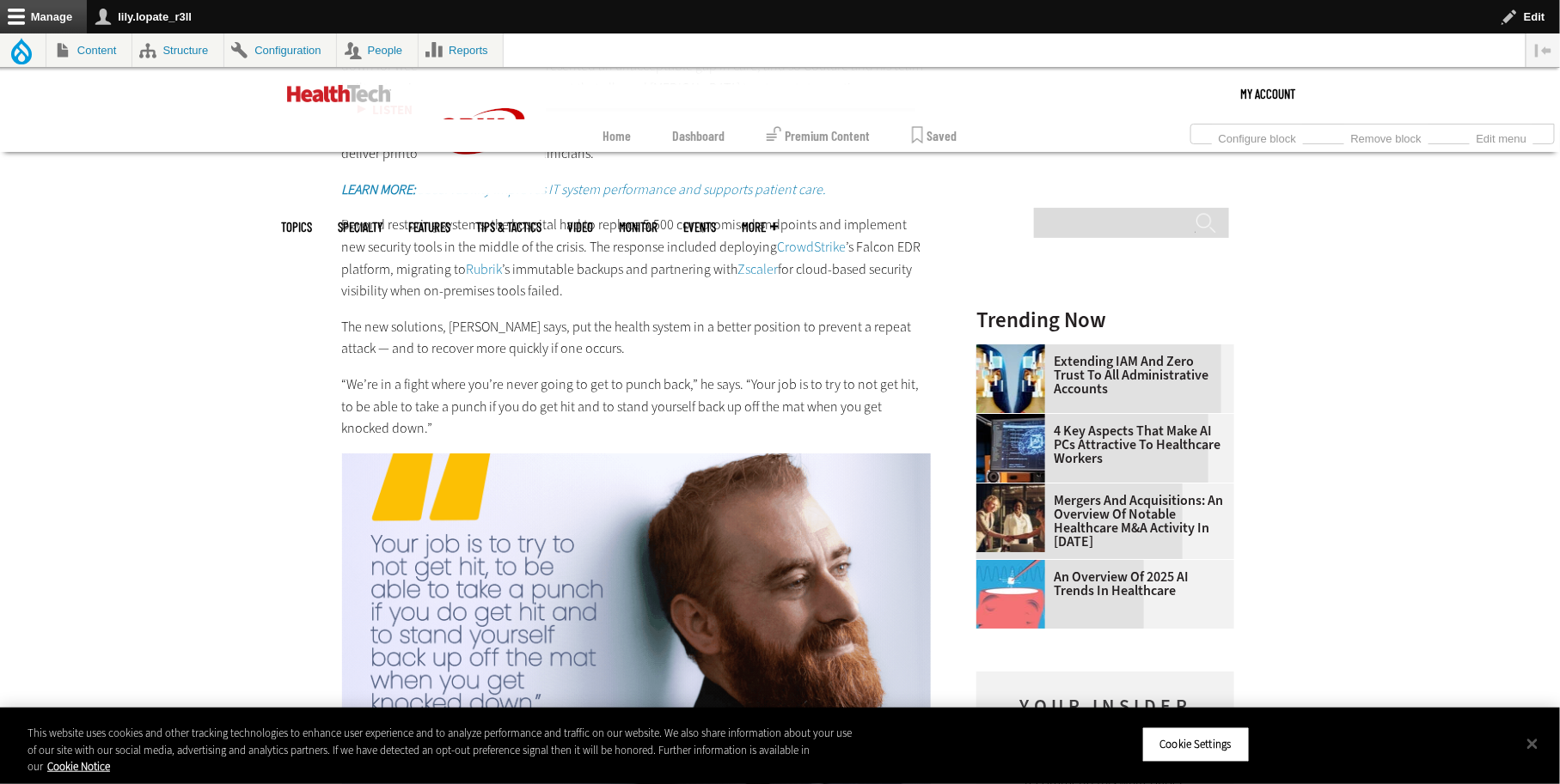
click at [546, 199] on em "LEARN MORE: Observability improves IT system performance and supports patient c…" at bounding box center [584, 189] width 485 height 18
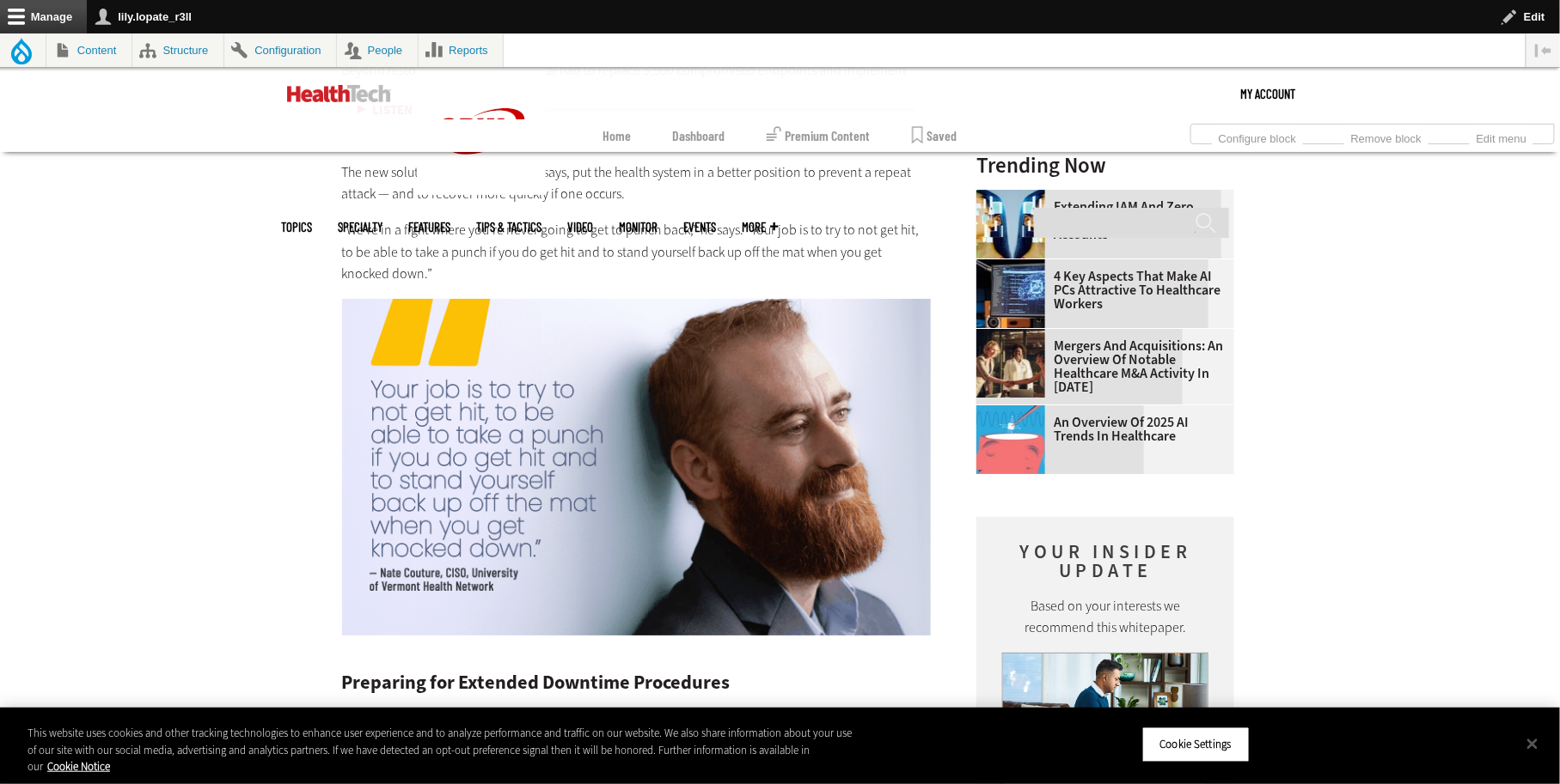
scroll to position [2539, 0]
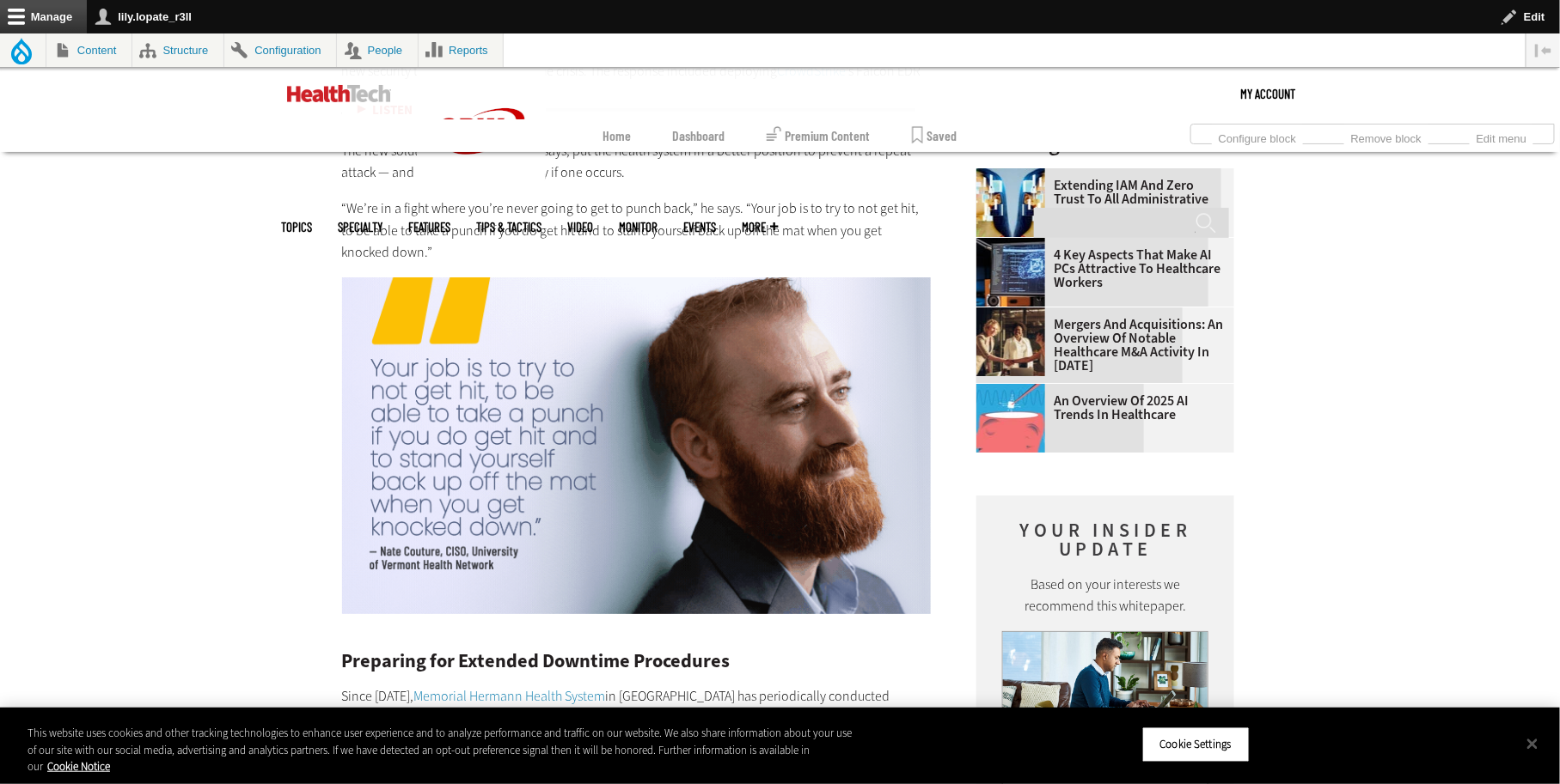
click at [777, 80] on link "CrowdStrike" at bounding box center [812, 71] width 69 height 18
click at [739, 102] on link "Zscaler" at bounding box center [758, 92] width 41 height 18
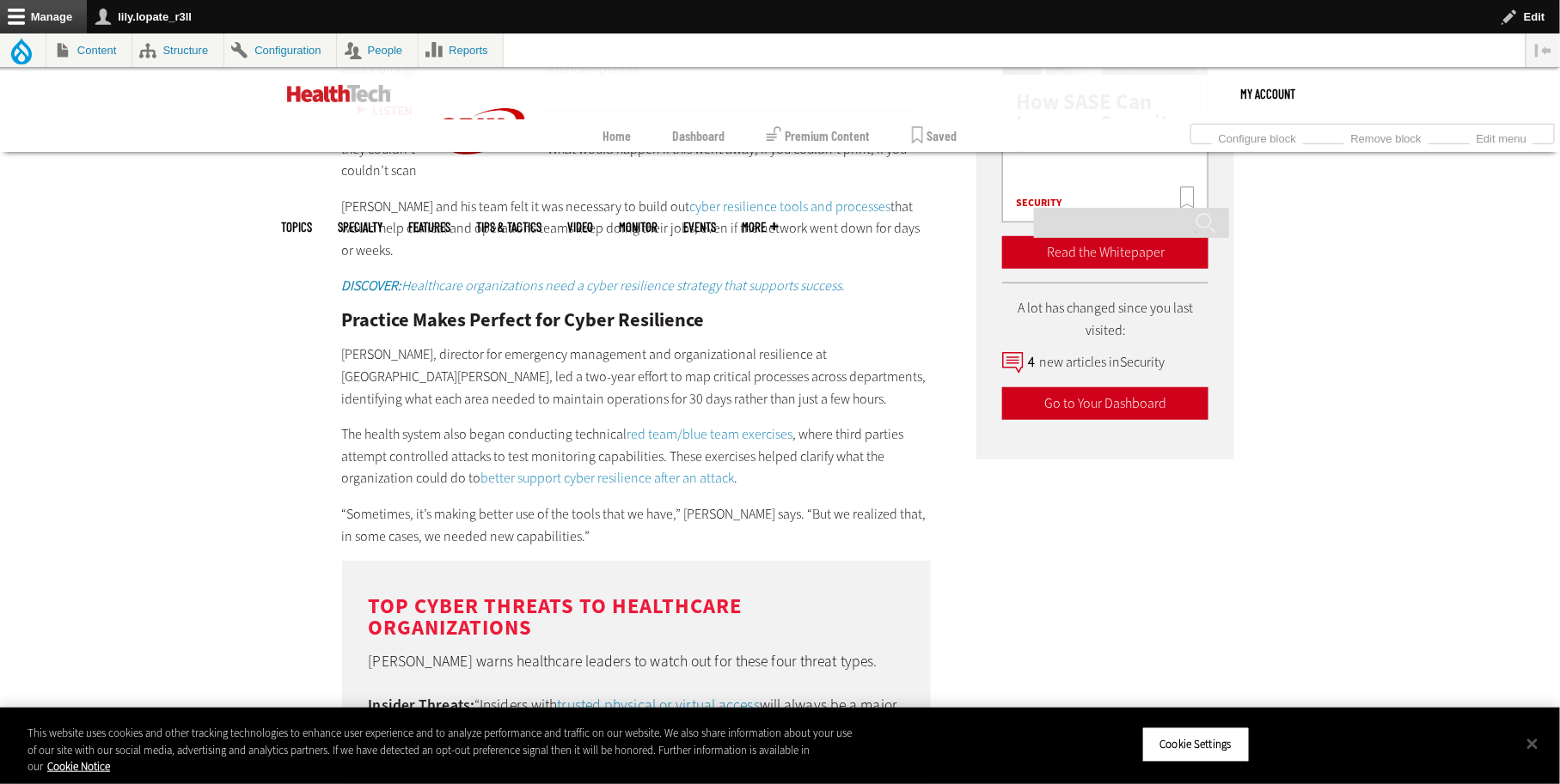
scroll to position [3215, 0]
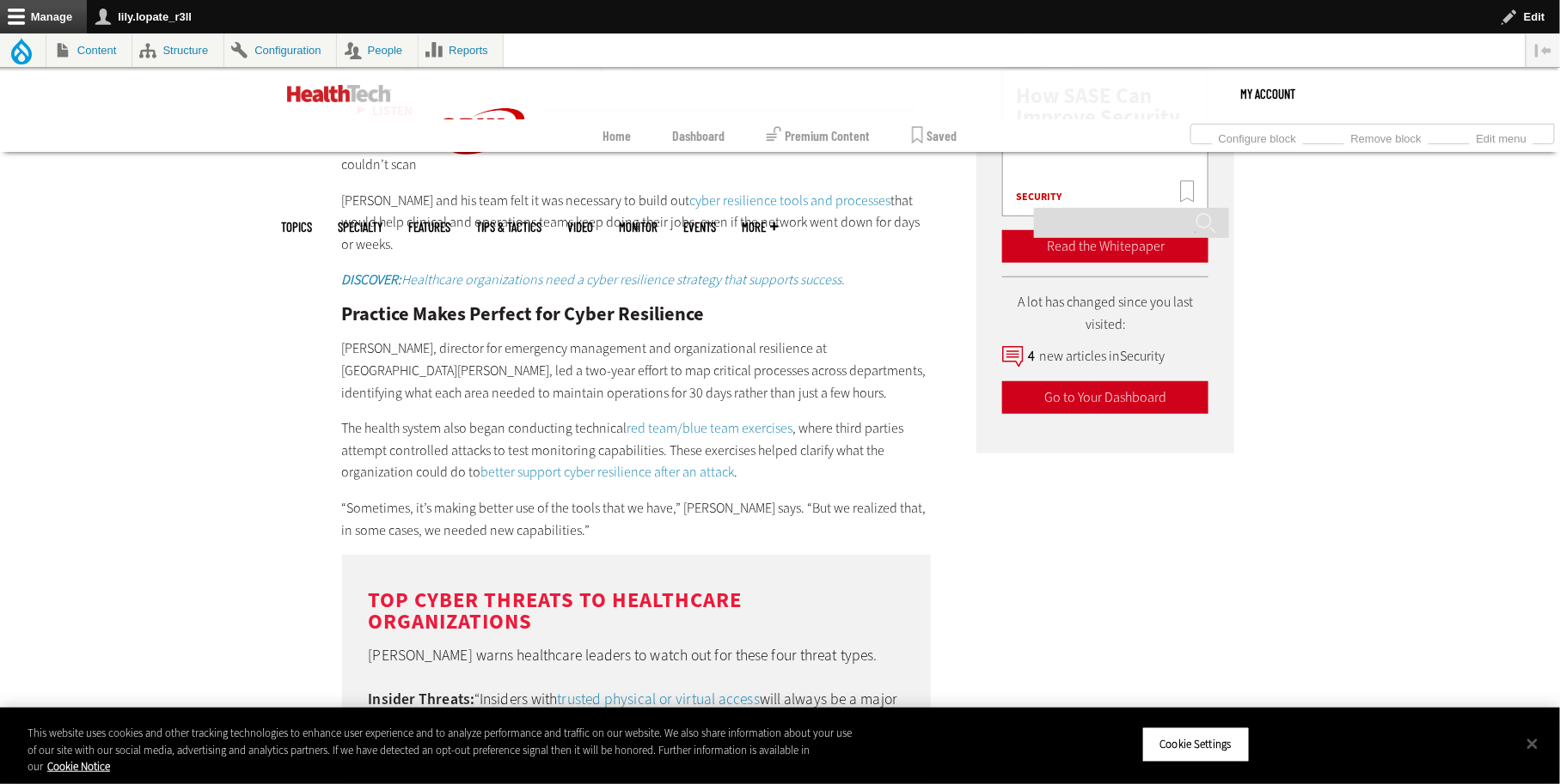
click at [415, 28] on link "Memorial Hermann Health System" at bounding box center [510, 19] width 192 height 18
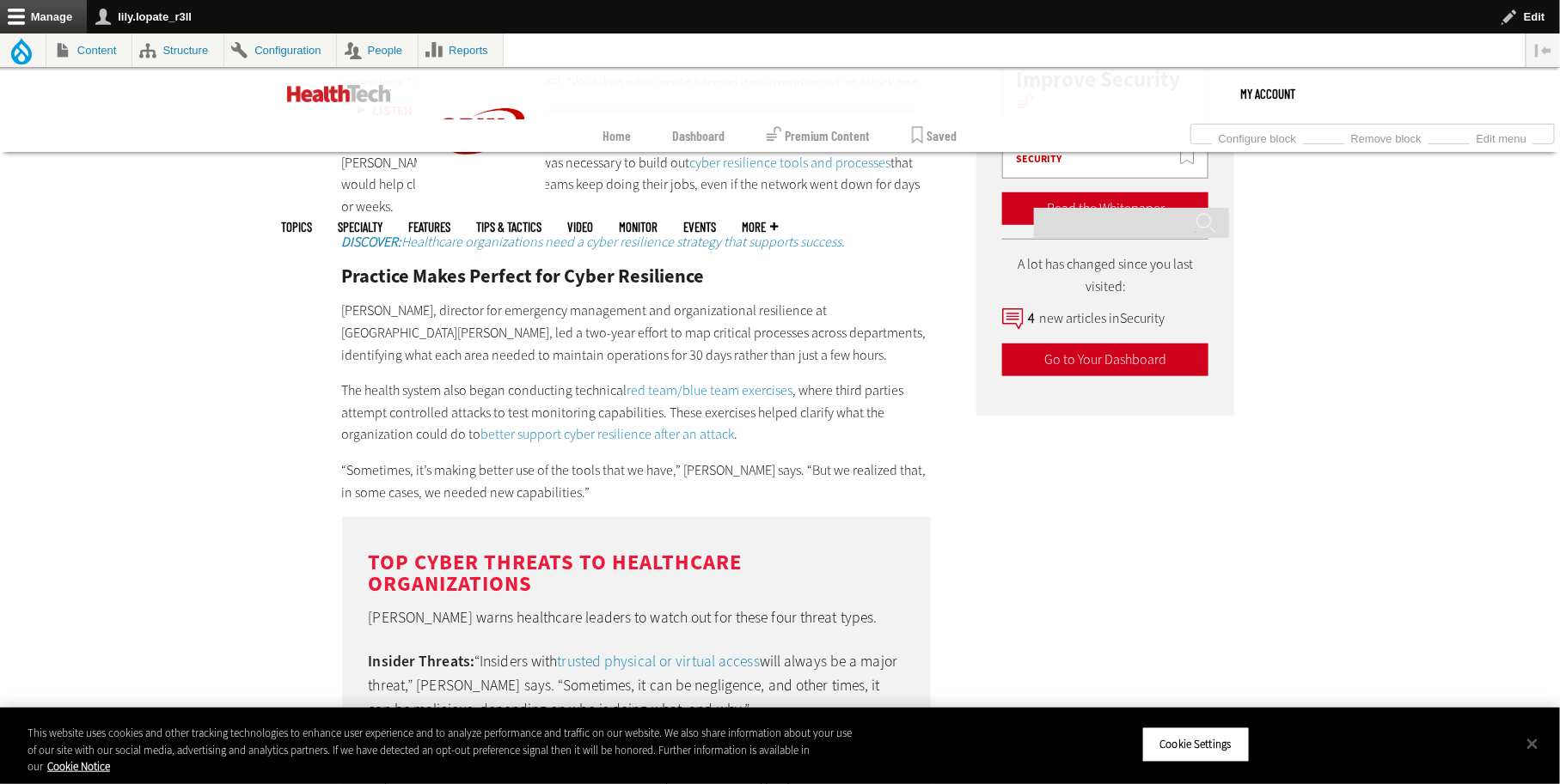
scroll to position [3270, 0]
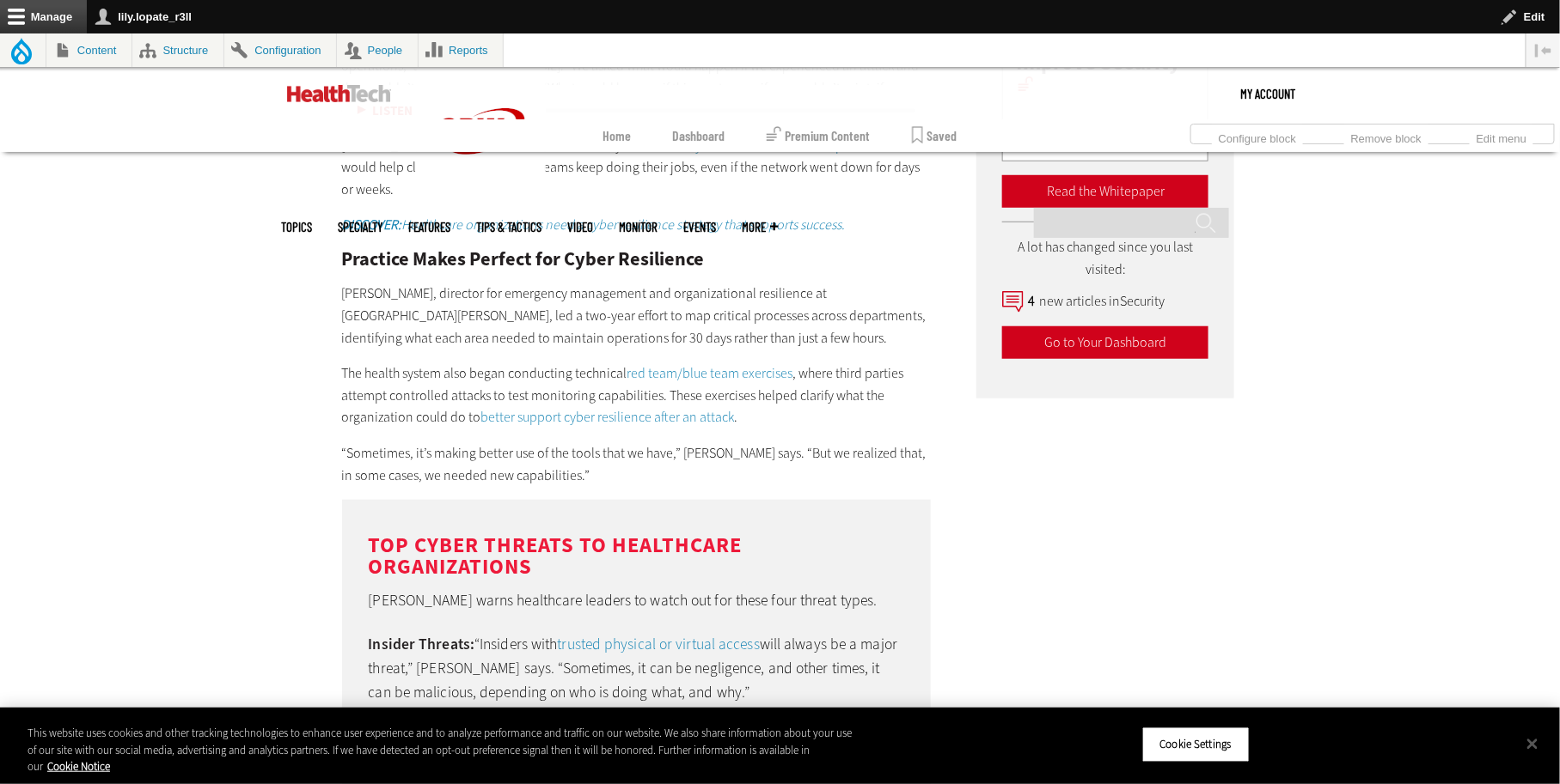
click at [690, 155] on link "cyber resilience tools and processes" at bounding box center [790, 145] width 201 height 18
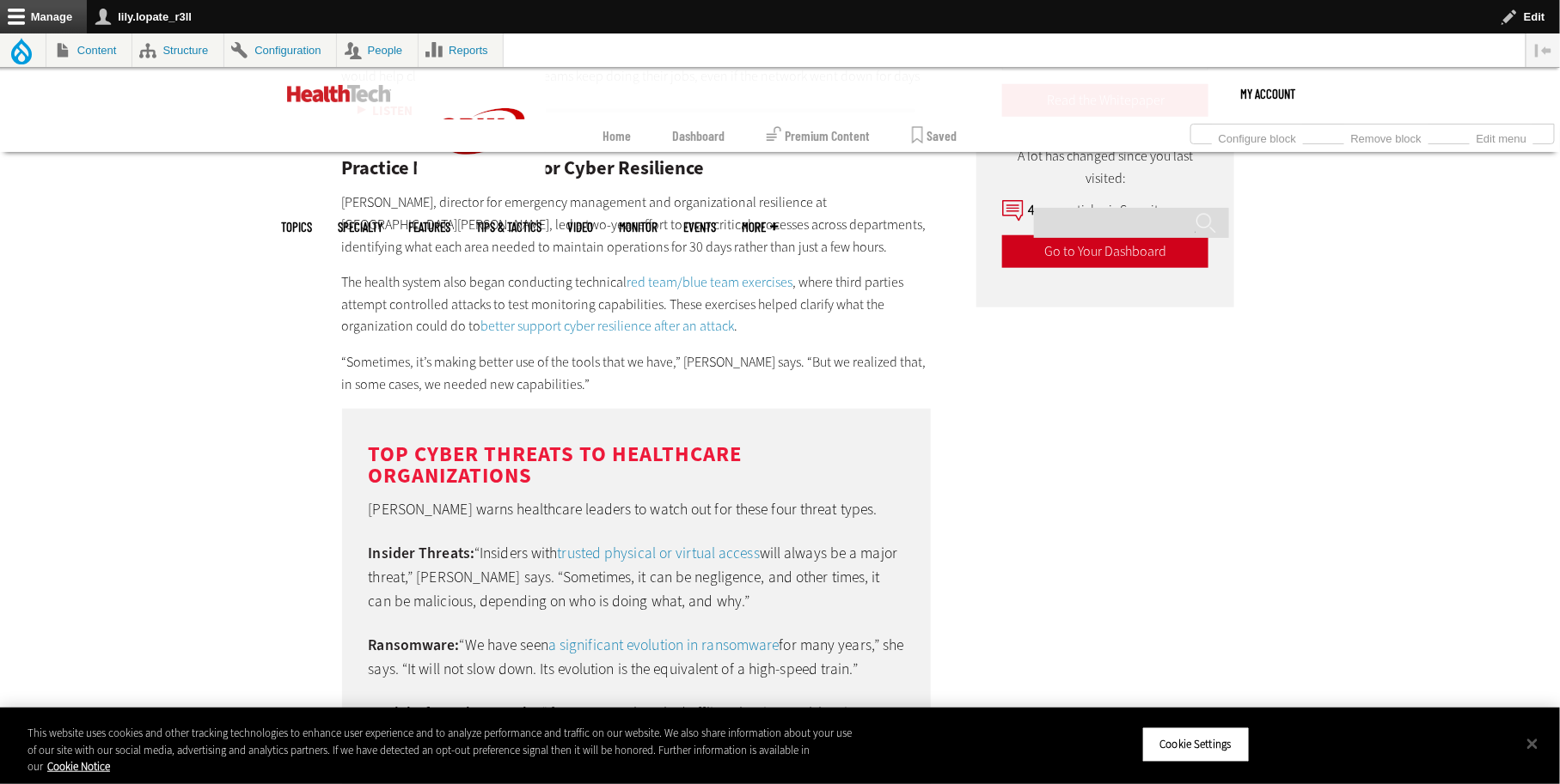
scroll to position [3436, 0]
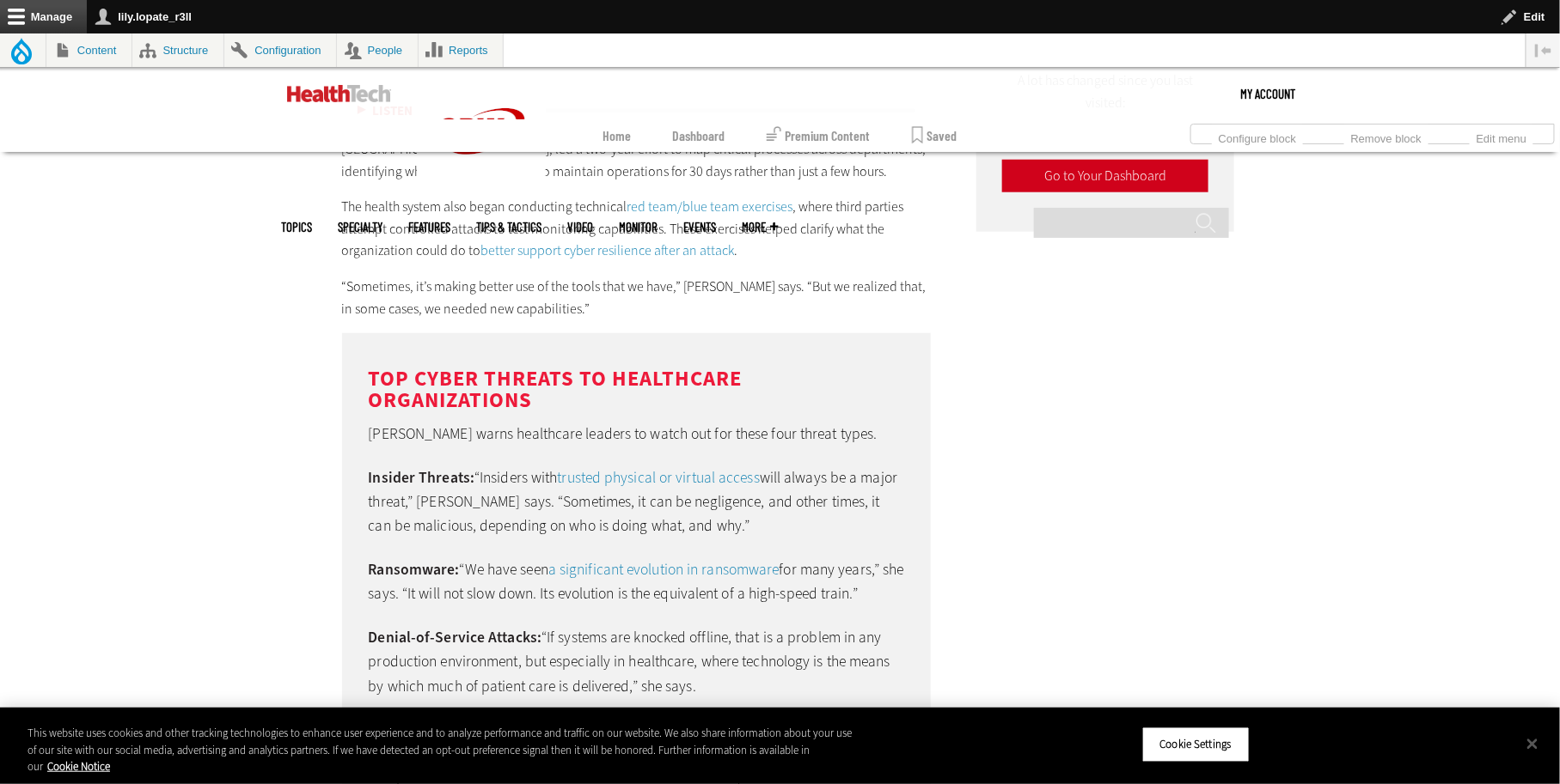
click at [677, 67] on em "DISCOVER: Healthcare organizations need a cyber resilience strategy that suppor…" at bounding box center [593, 58] width 504 height 18
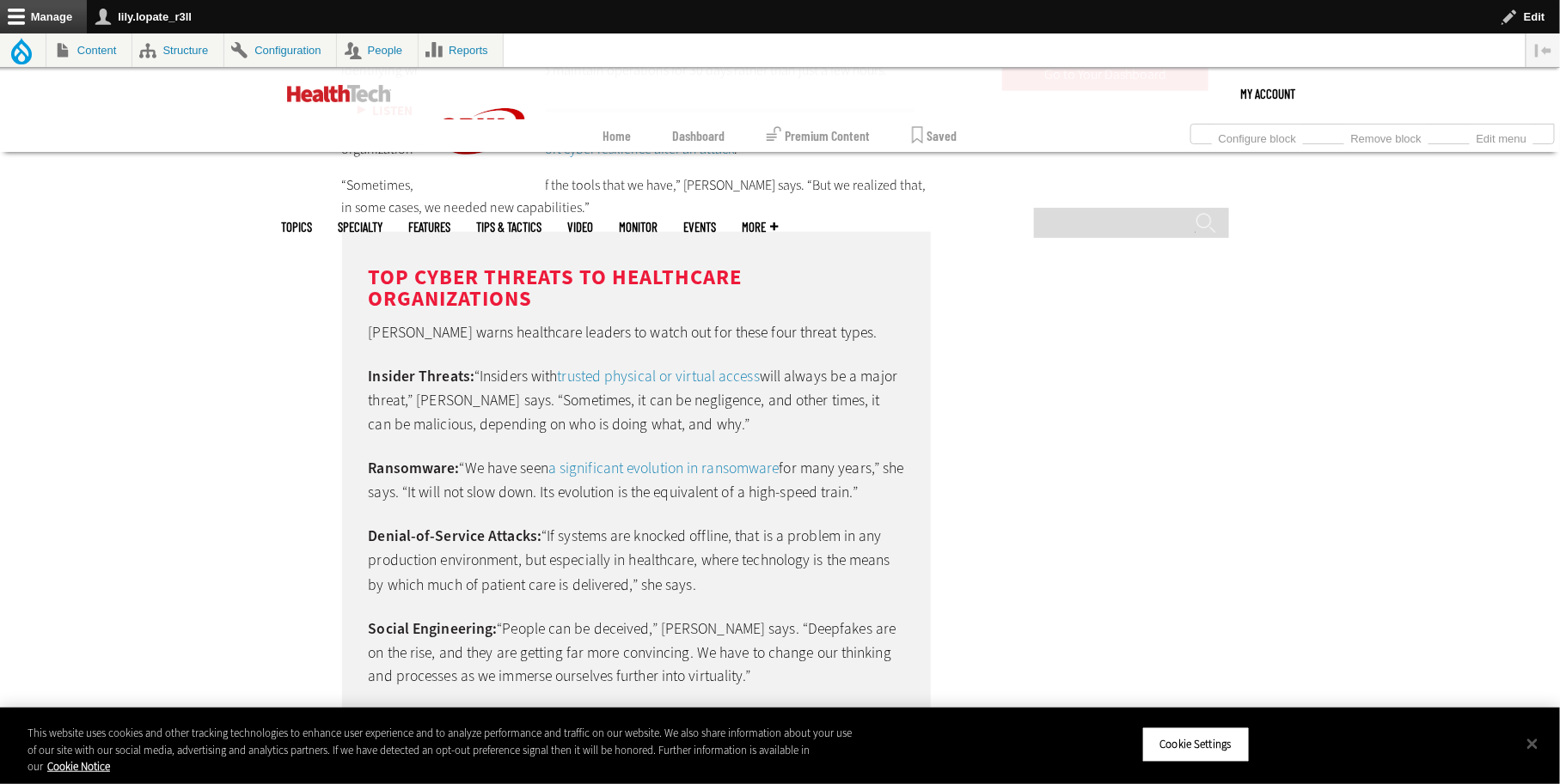
scroll to position [3589, 0]
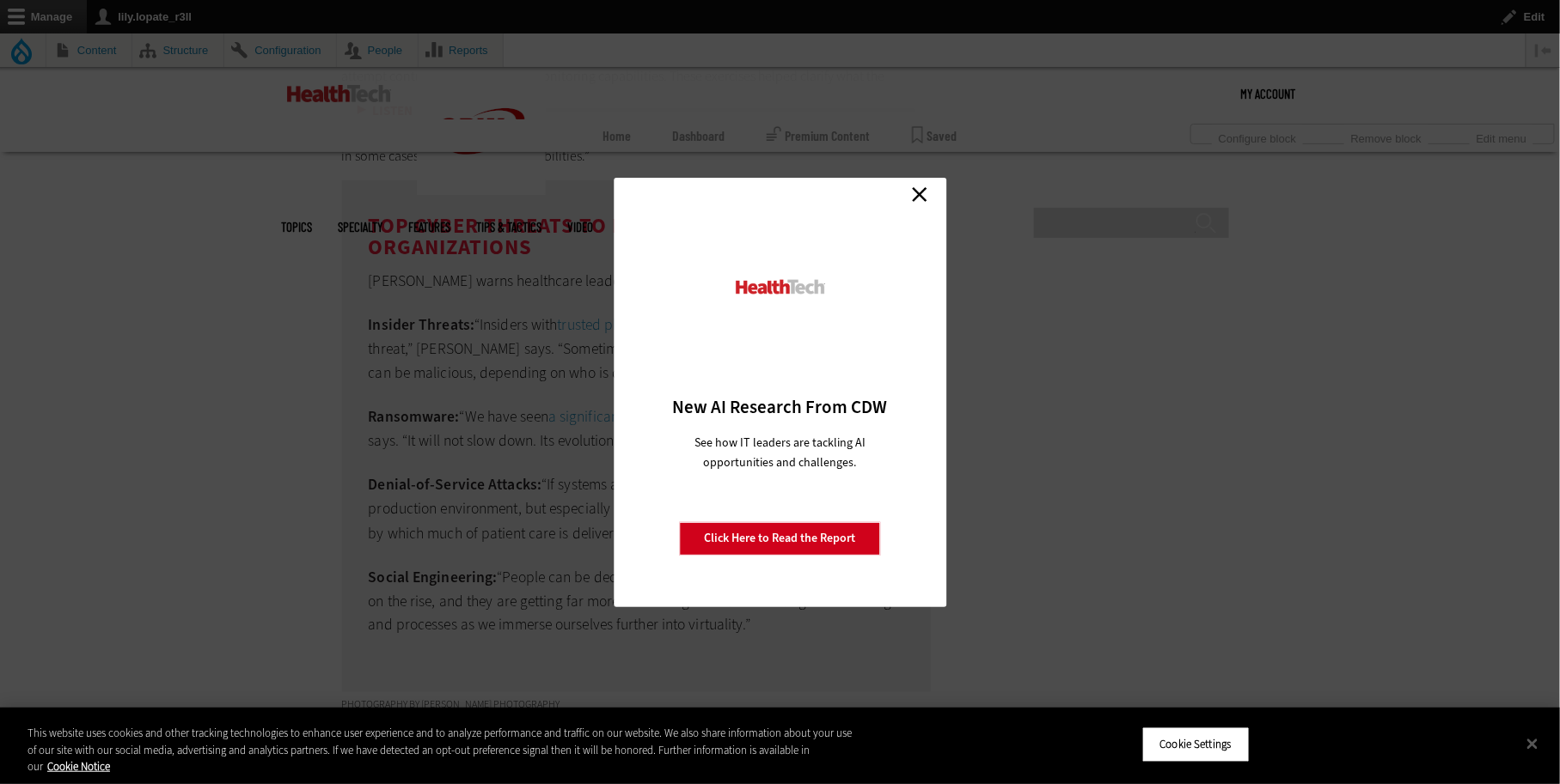
click at [914, 197] on link "Close" at bounding box center [920, 195] width 26 height 26
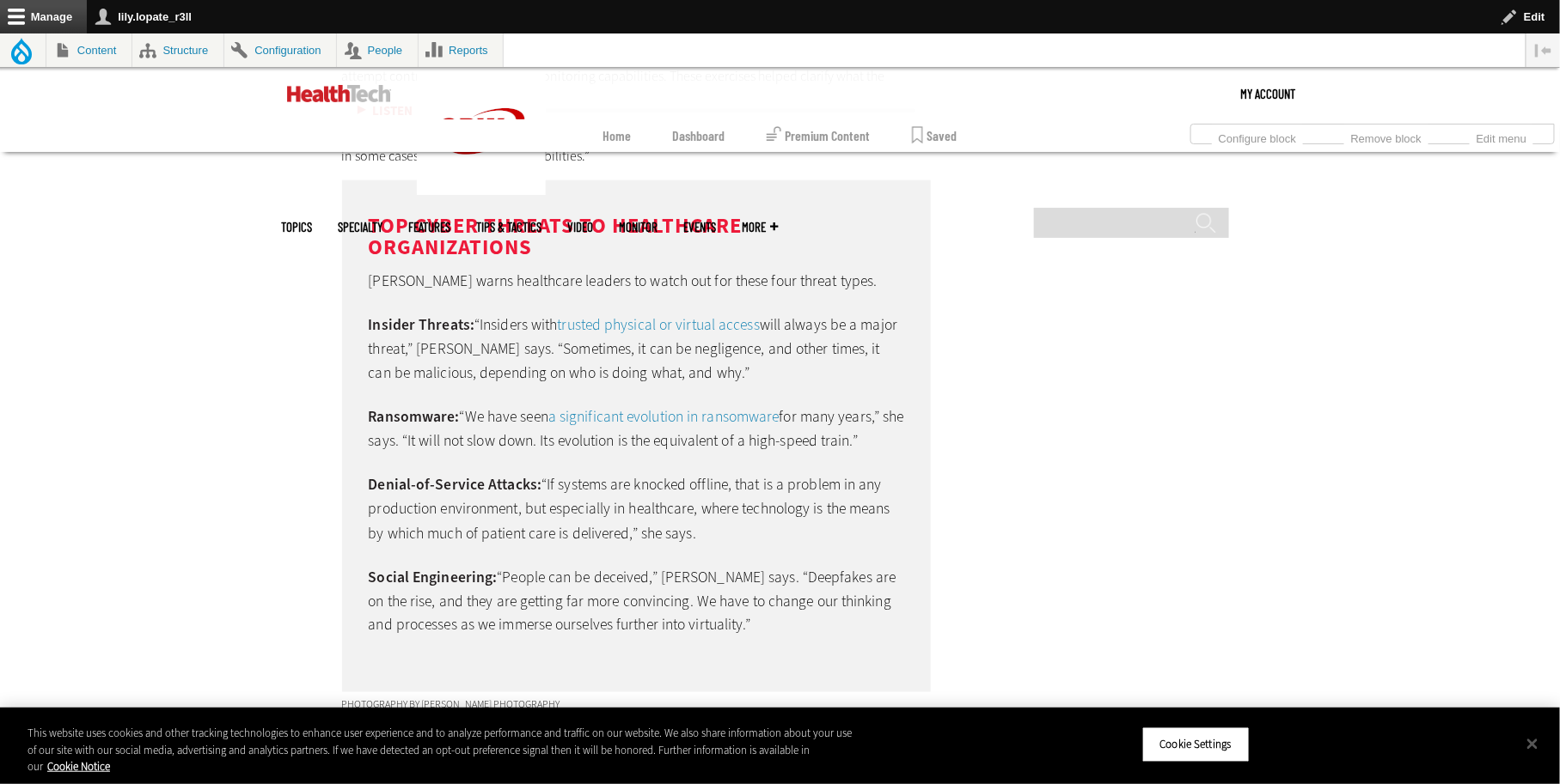
click at [666, 63] on link "red team/blue team exercises" at bounding box center [710, 54] width 166 height 18
click at [580, 106] on link "better support cyber resilience after an attack" at bounding box center [607, 97] width 253 height 18
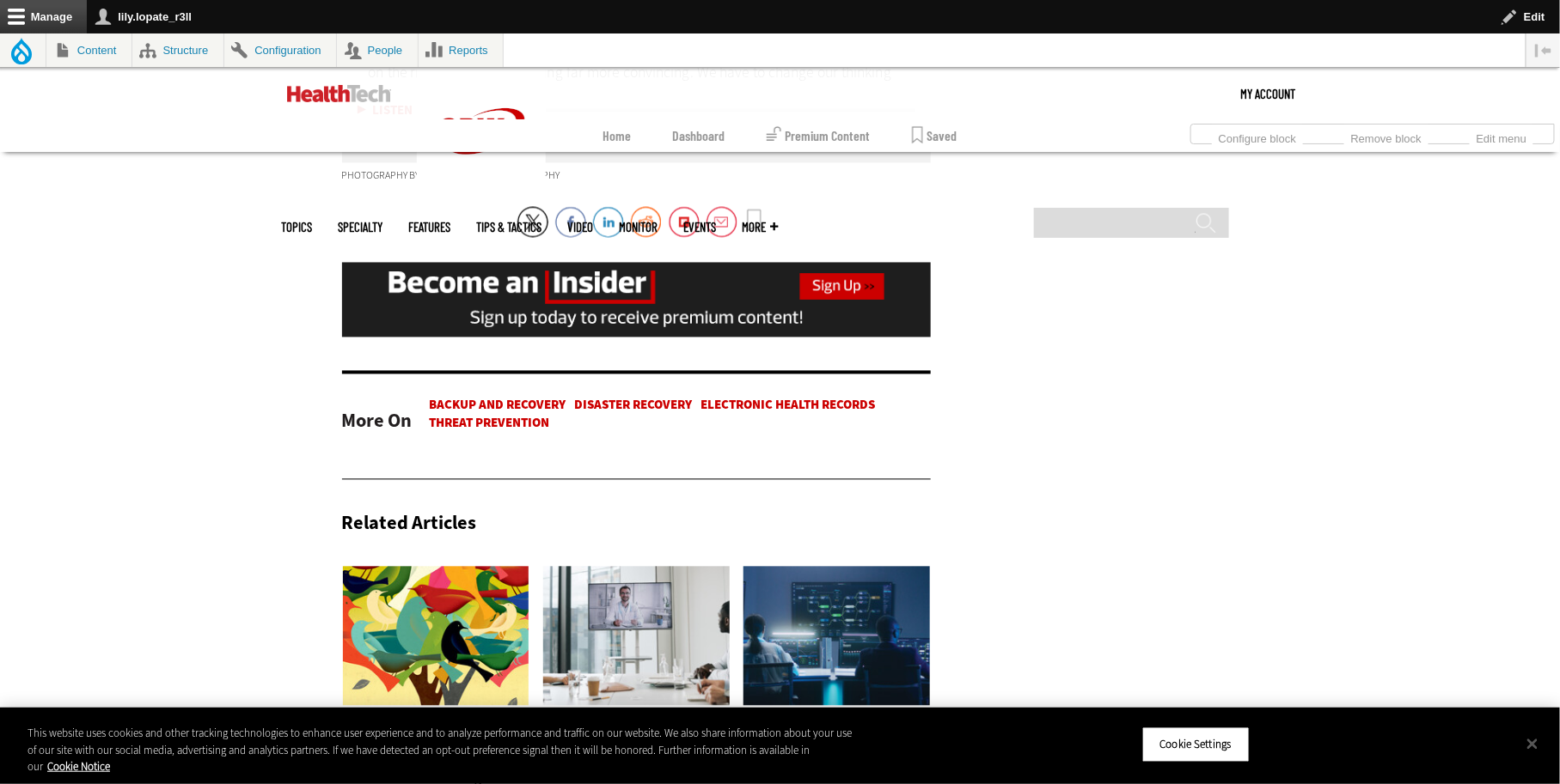
scroll to position [4119, 0]
drag, startPoint x: 275, startPoint y: 254, endPoint x: 200, endPoint y: 254, distance: 75.0
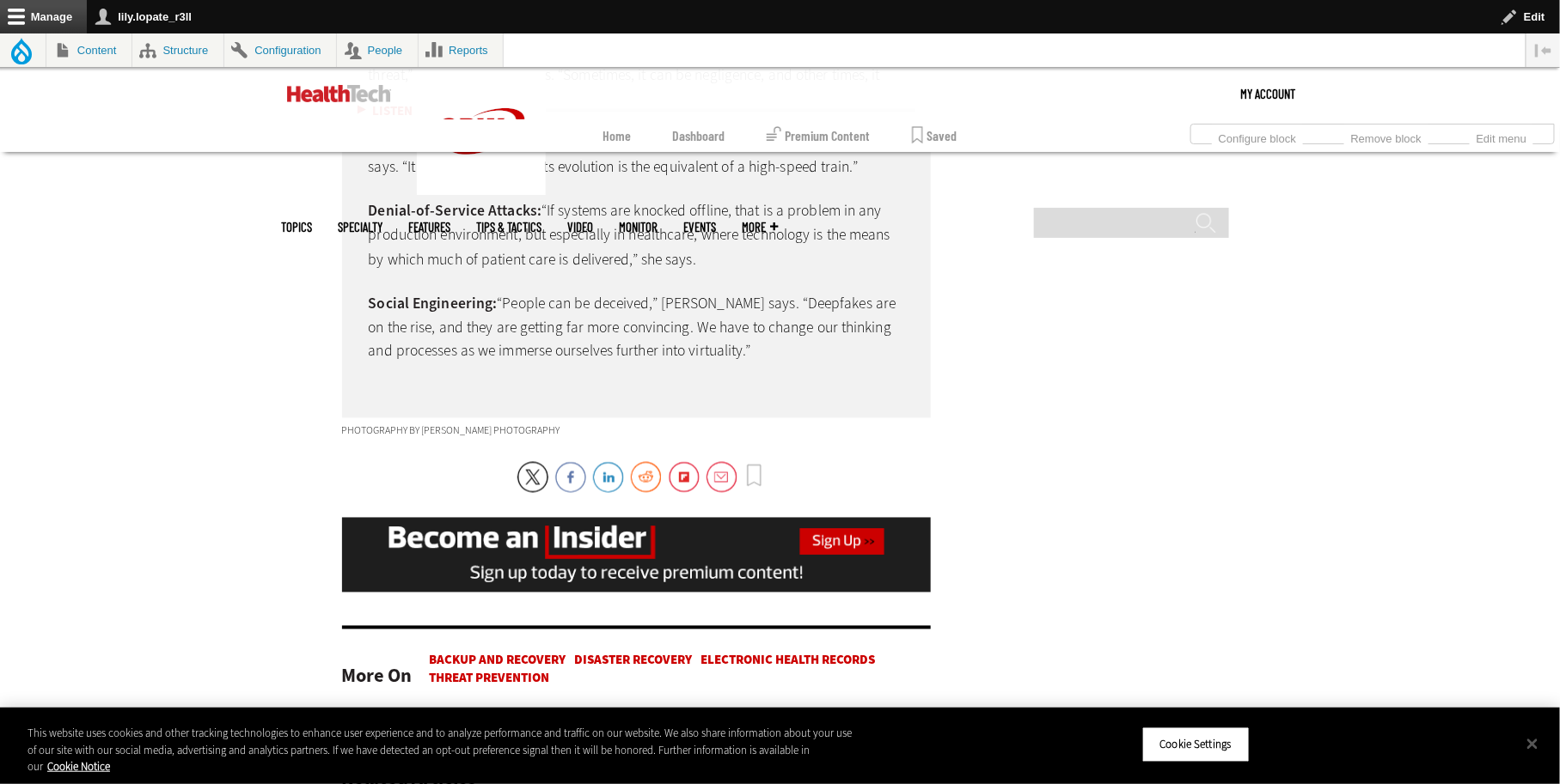
scroll to position [3879, 0]
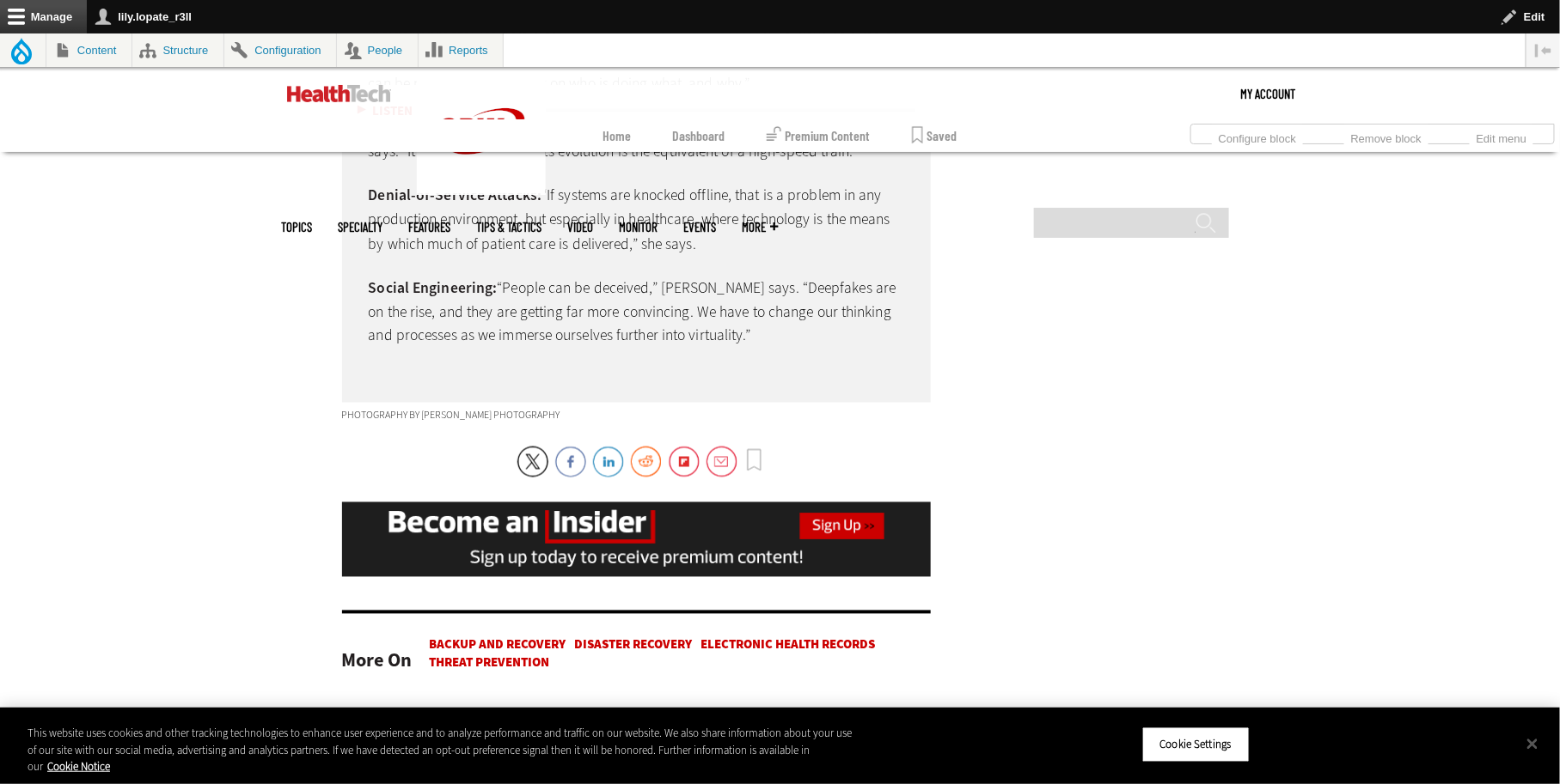
click at [577, 46] on link "trusted physical or virtual access" at bounding box center [659, 35] width 202 height 21
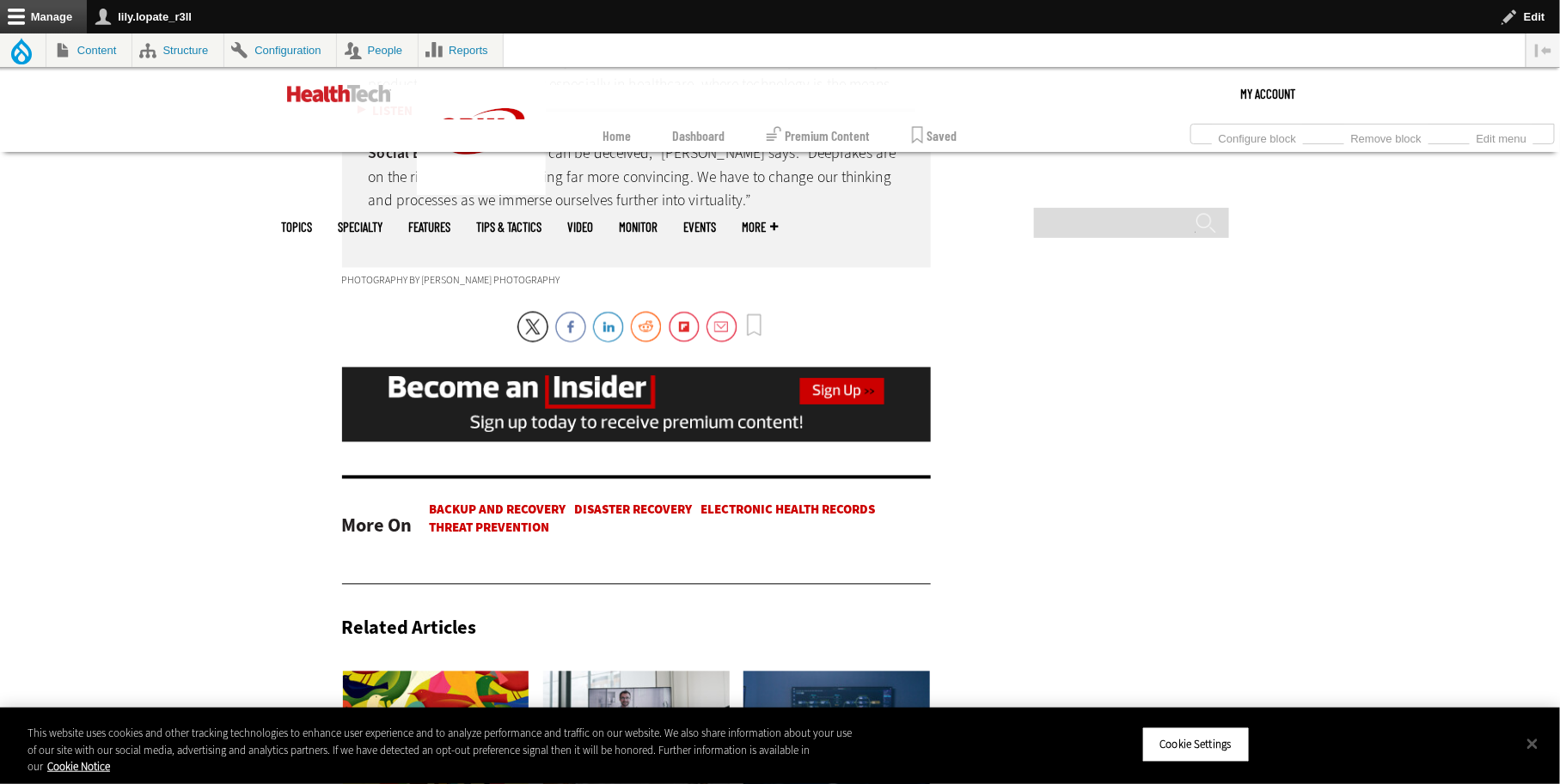
scroll to position [4019, 0]
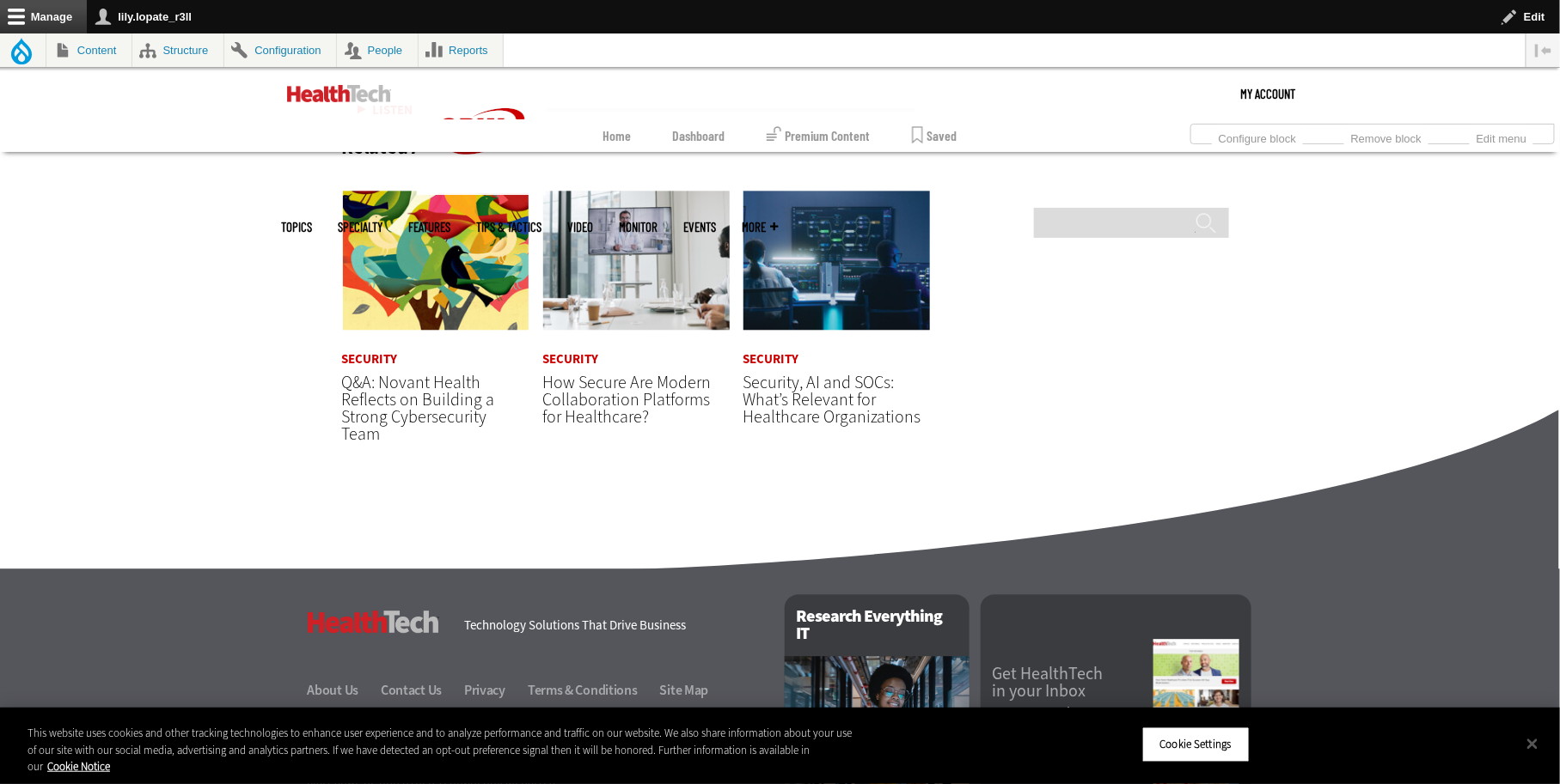
scroll to position [4505, 0]
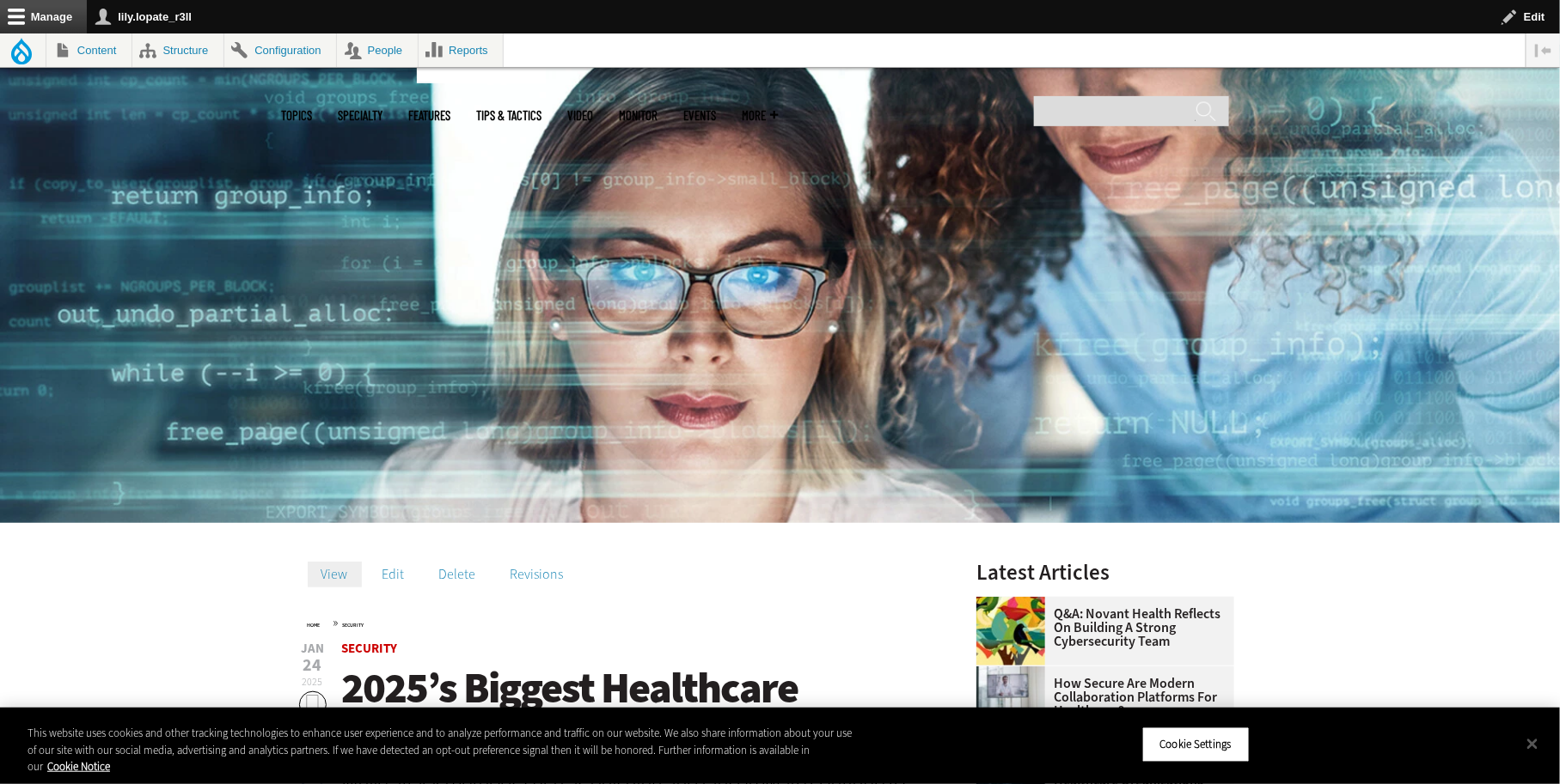
scroll to position [305, 0]
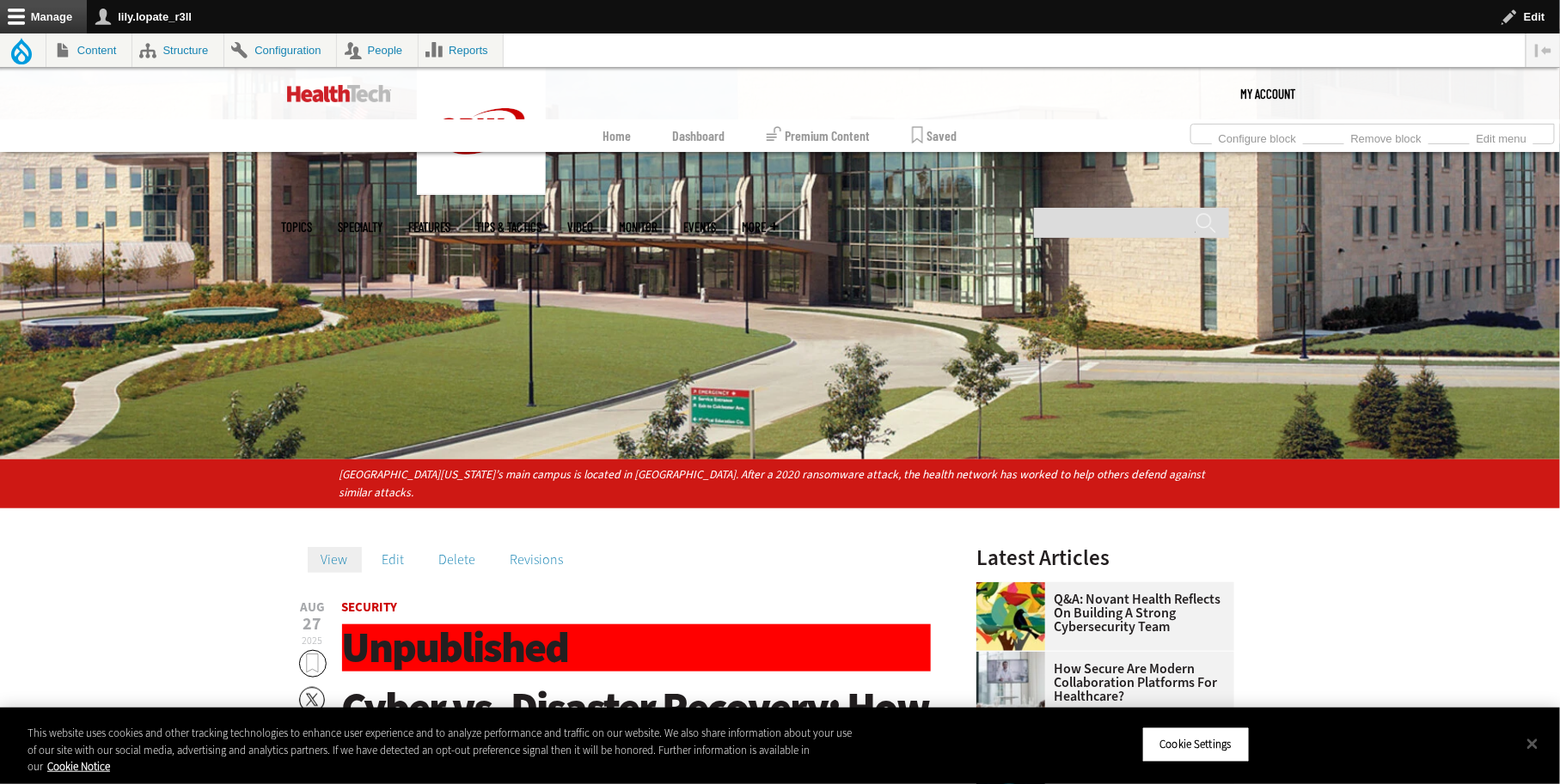
scroll to position [222, 0]
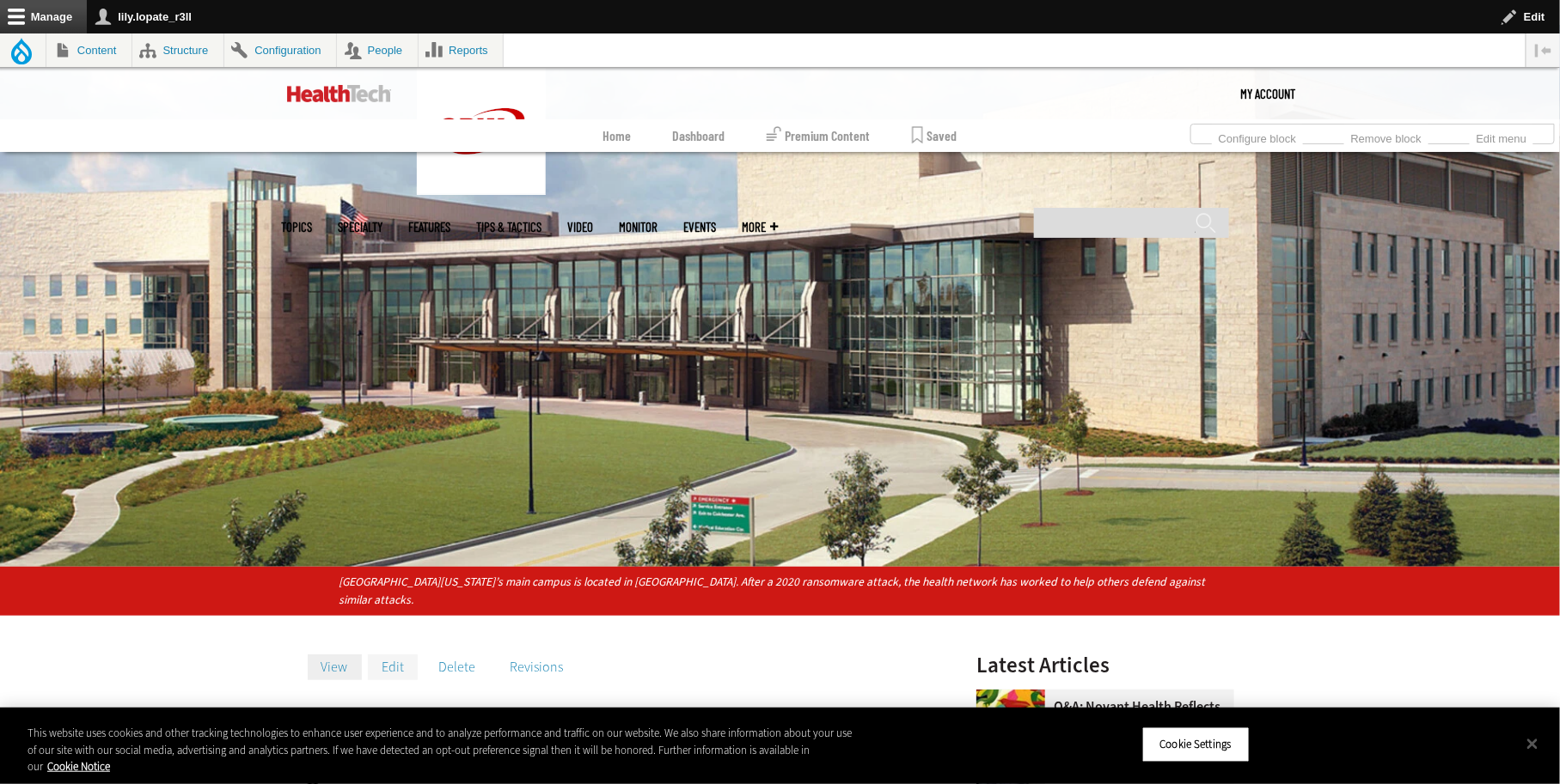
click at [368, 680] on link "Edit" at bounding box center [393, 667] width 50 height 26
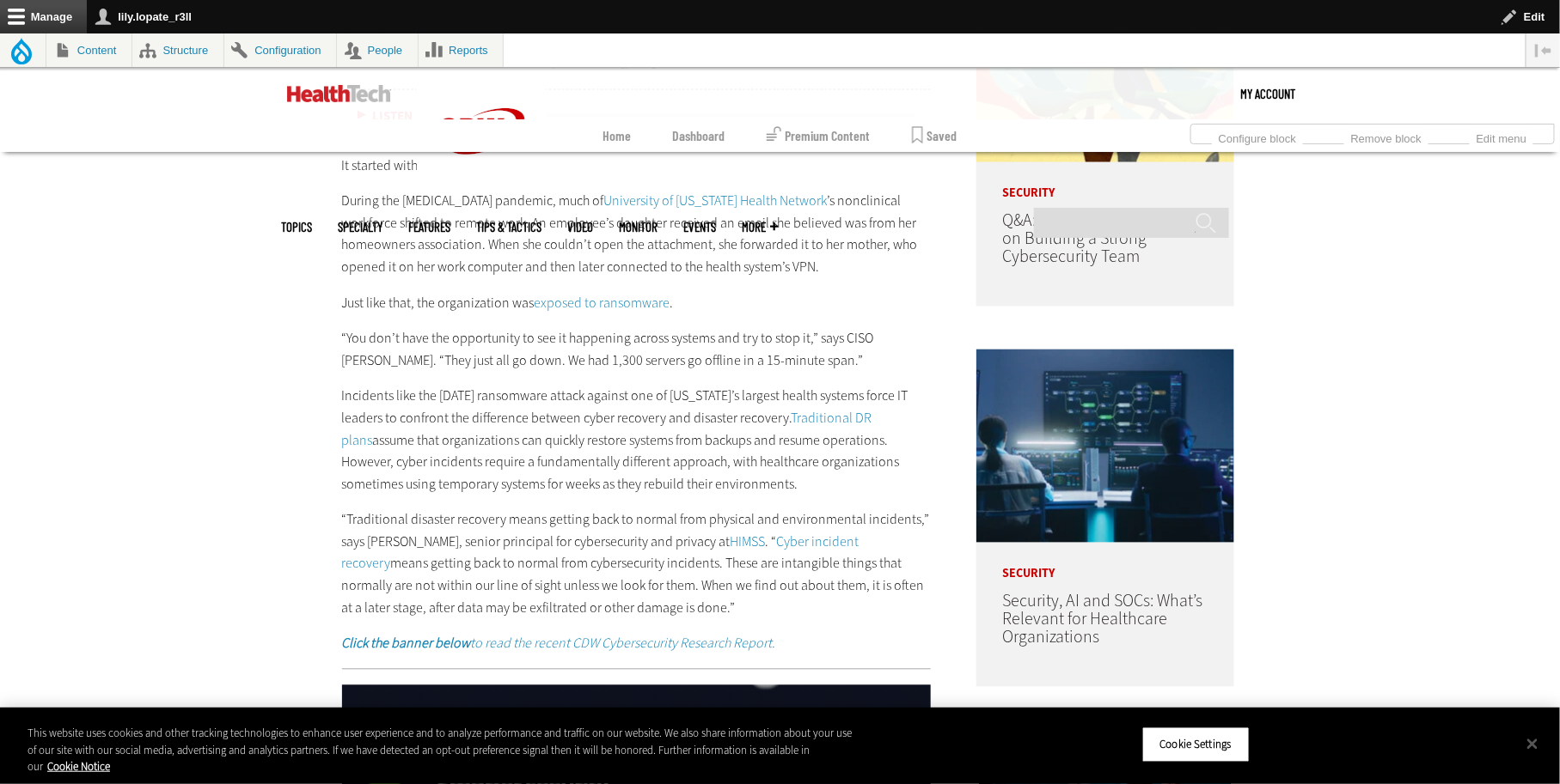
scroll to position [1264, 0]
